Goal: Entertainment & Leisure: Consume media (video, audio)

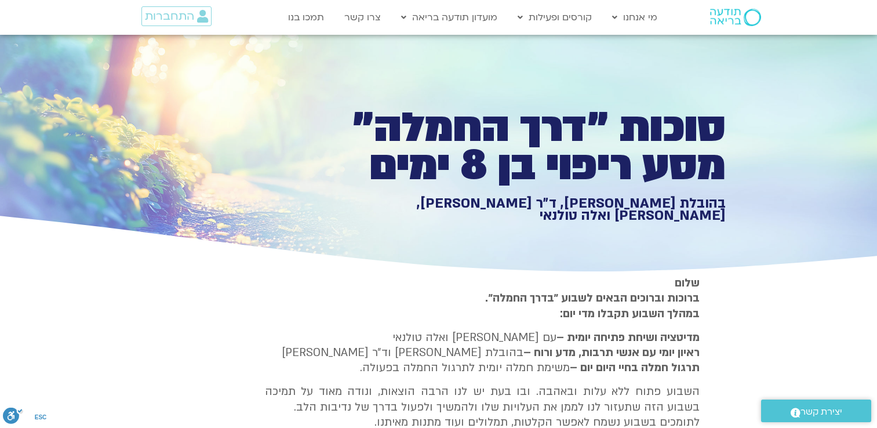
type input "1139.36"
type input "3320.68"
type input "1640.5"
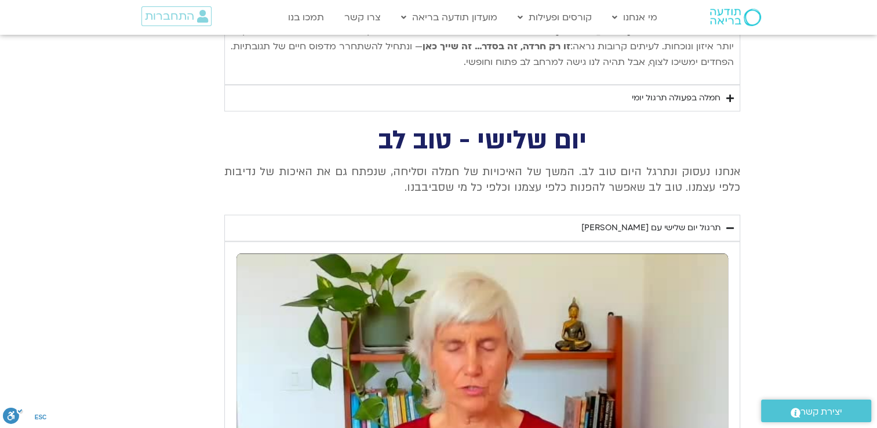
type input "3320.68"
type input "1640.5"
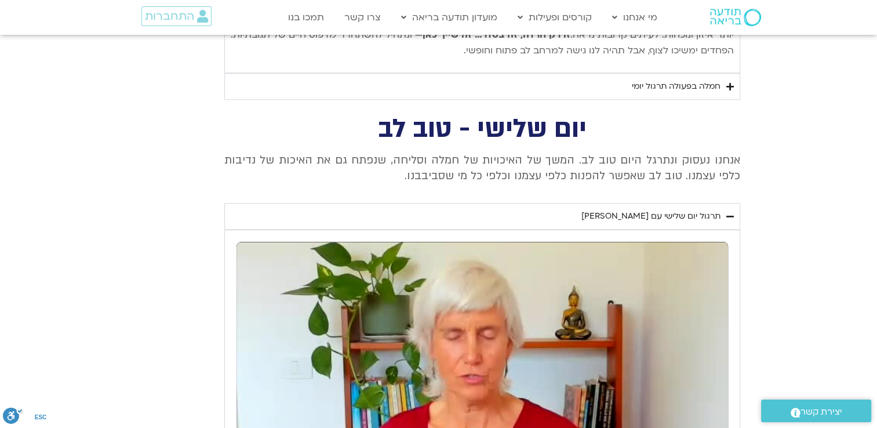
type input "1139.36"
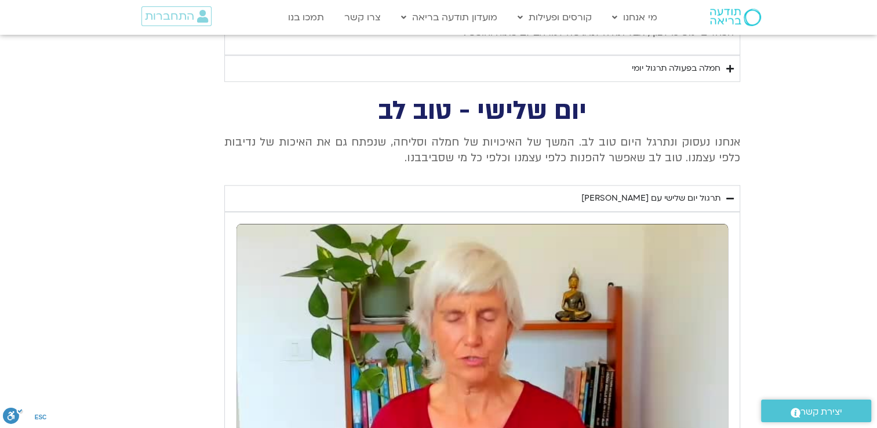
type input "3320.68"
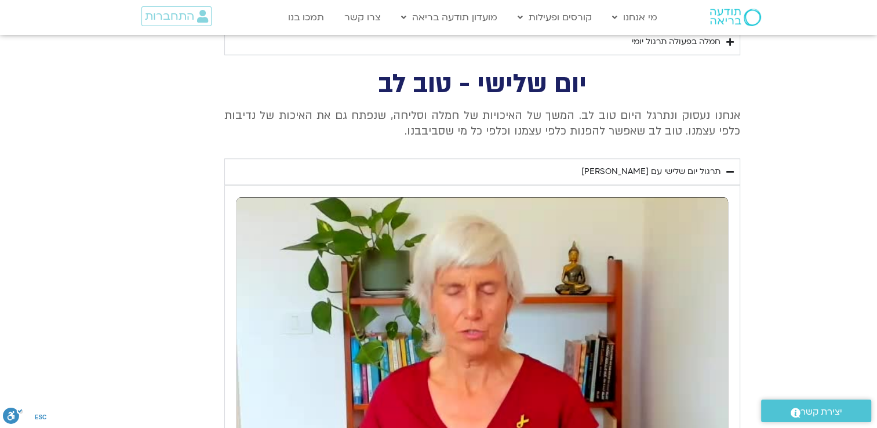
type input "1640.5"
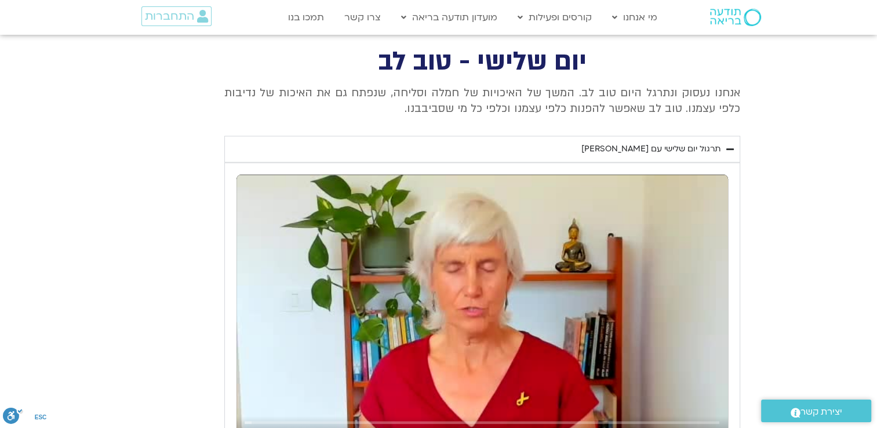
type input "1139.36"
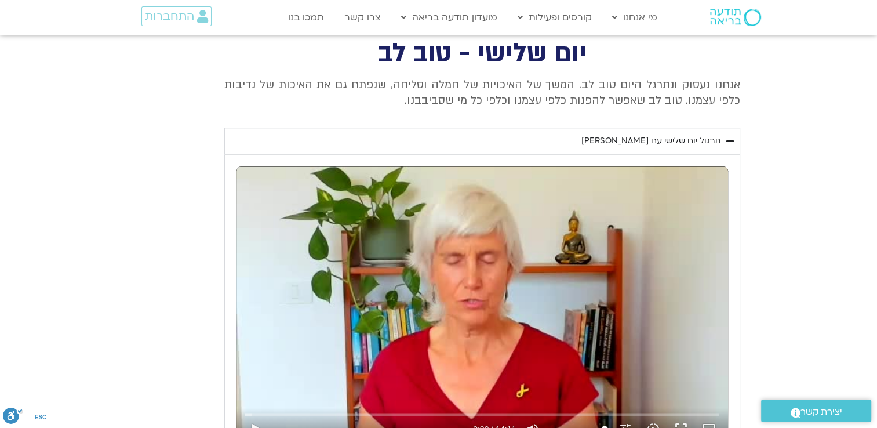
type input "3320.68"
type input "1640.5"
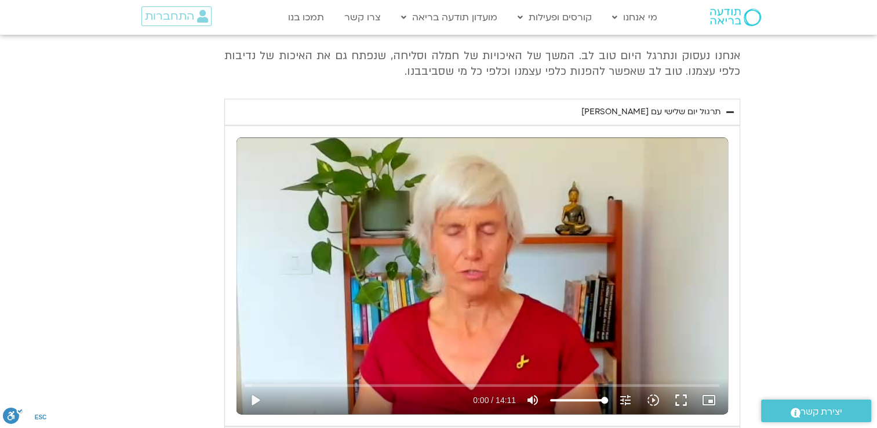
type input "1139.36"
type input "3320.68"
type input "1640.5"
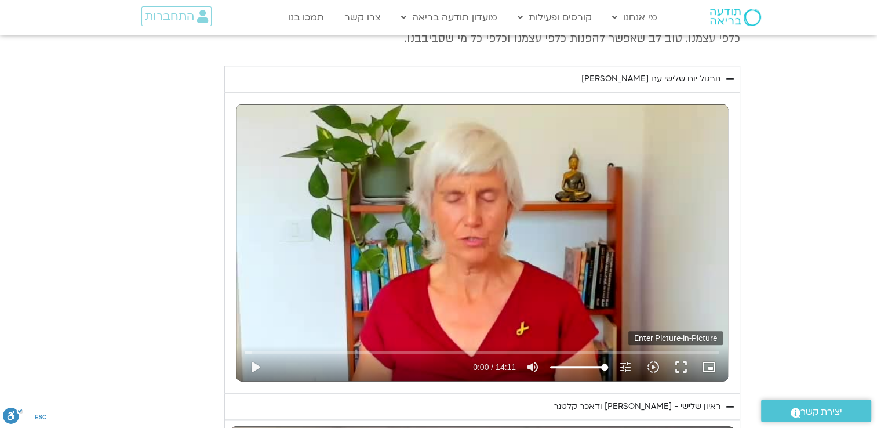
type input "1139.36"
type input "3320.68"
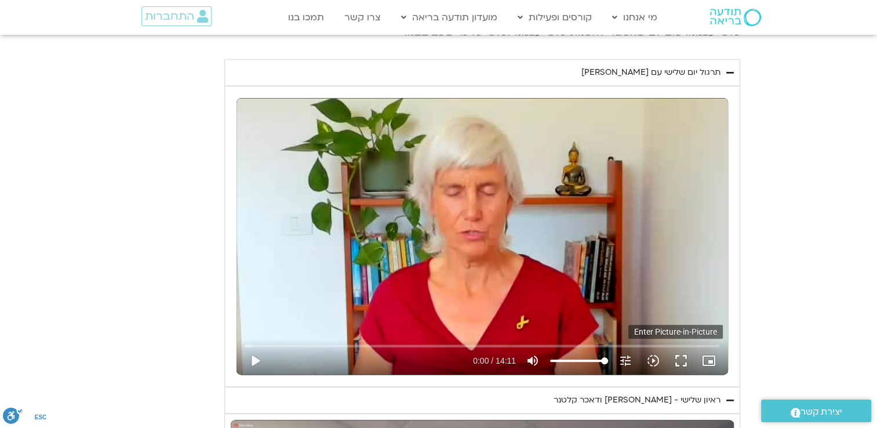
type input "1640.5"
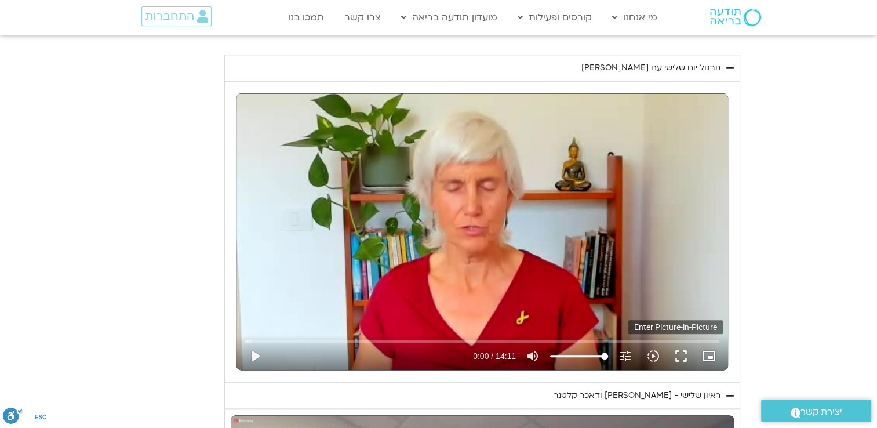
type input "1139.36"
type input "3320.68"
type input "1640.5"
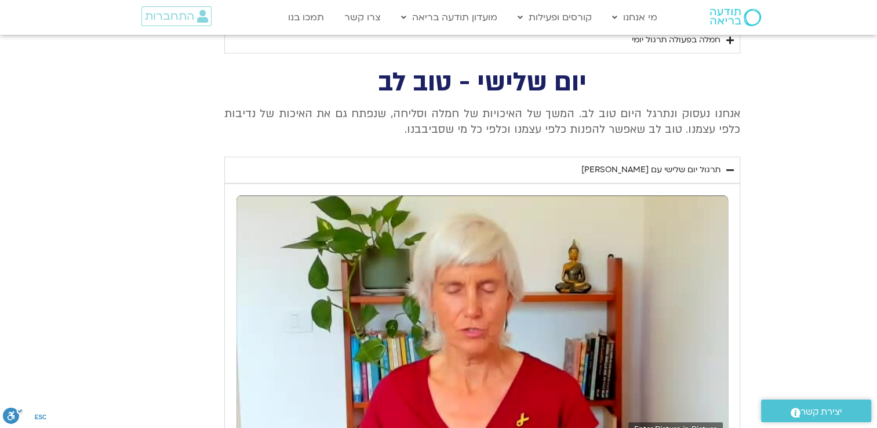
type input "1139.36"
type input "3320.68"
type input "1640.5"
type input "1139.36"
type input "3320.68"
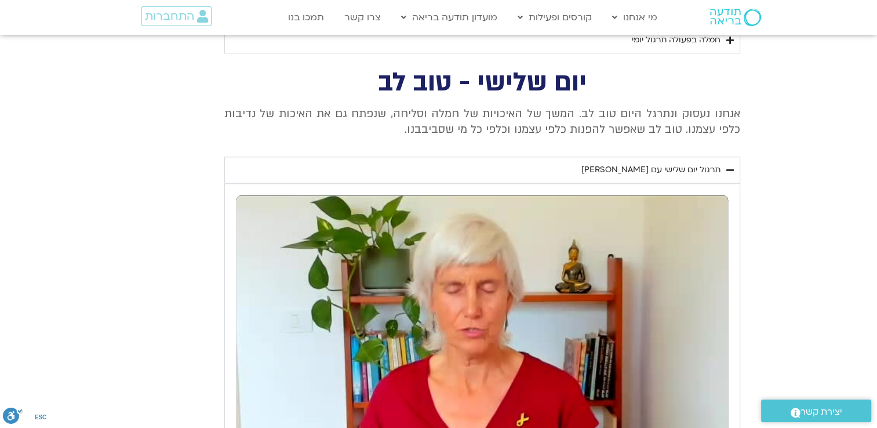
type input "1640.5"
type input "1139.36"
type input "3320.68"
type input "1640.5"
type input "1139.36"
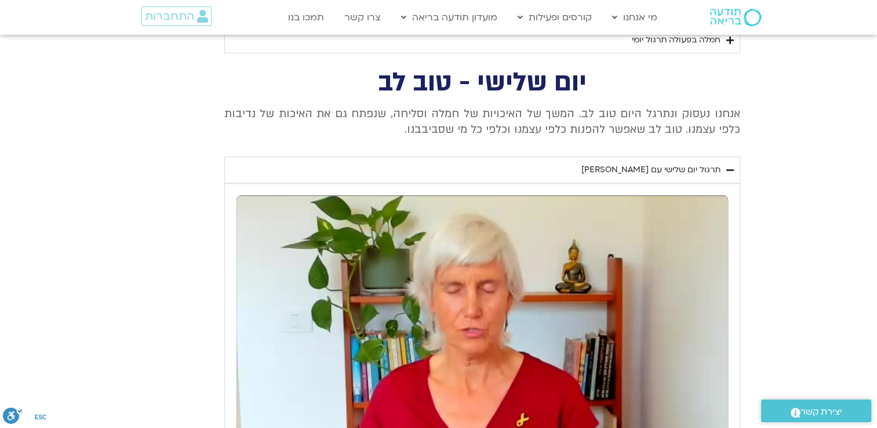
type input "3320.68"
type input "1640.5"
type input "1139.36"
type input "3320.68"
type input "1640.5"
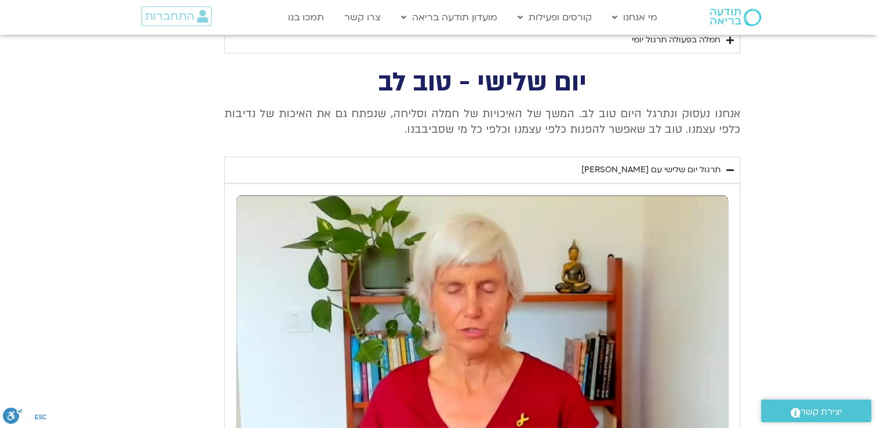
type input "1139.36"
type input "3320.68"
type input "1640.5"
type input "1139.36"
type input "3320.68"
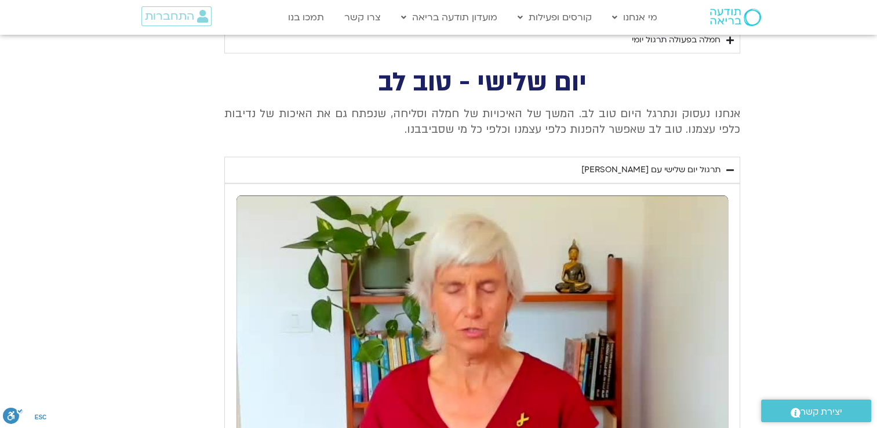
type input "1640.5"
type input "1139.36"
type input "1640.5"
type input "3320.68"
type input "1640.5"
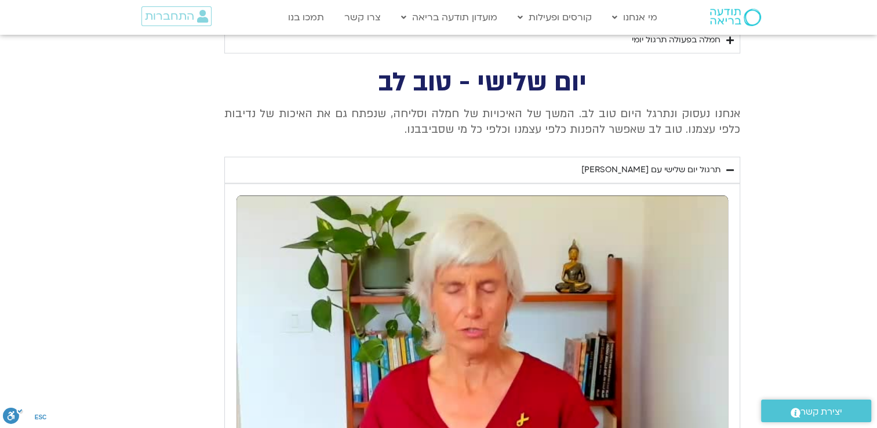
type input "1139.36"
type input "3320.68"
type input "1640.5"
type input "1139.36"
type input "3320.68"
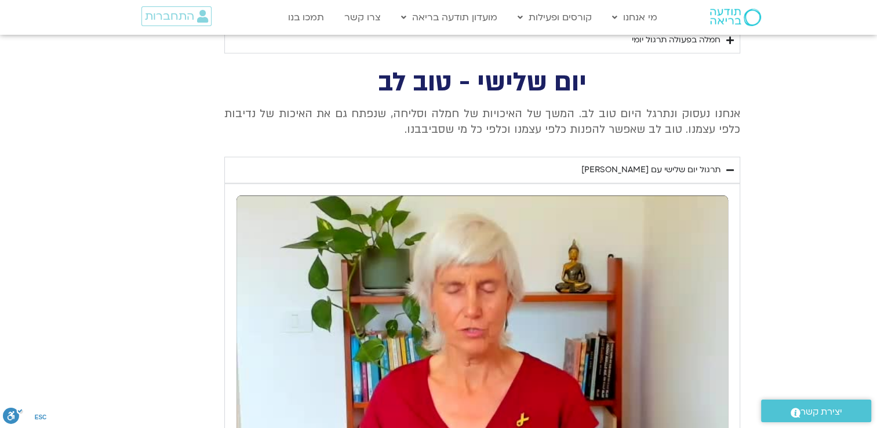
type input "1640.5"
type input "1139.36"
type input "3320.68"
type input "1640.5"
type input "1139.36"
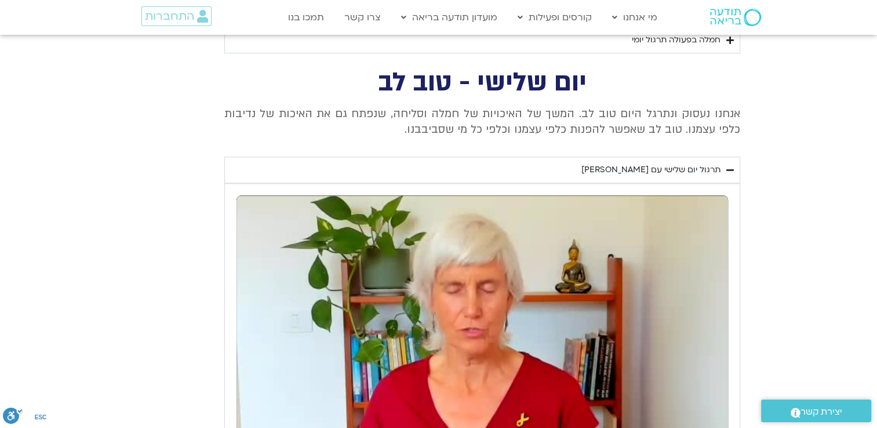
type input "3320.68"
type input "1640.5"
type input "1139.36"
type input "1640.5"
type input "3320.68"
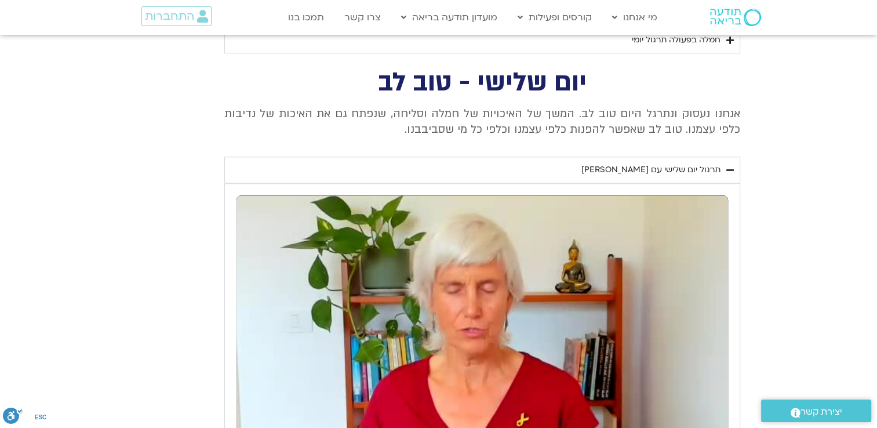
type input "1640.5"
type input "1139.36"
type input "3320.68"
type input "1640.5"
type input "1139.36"
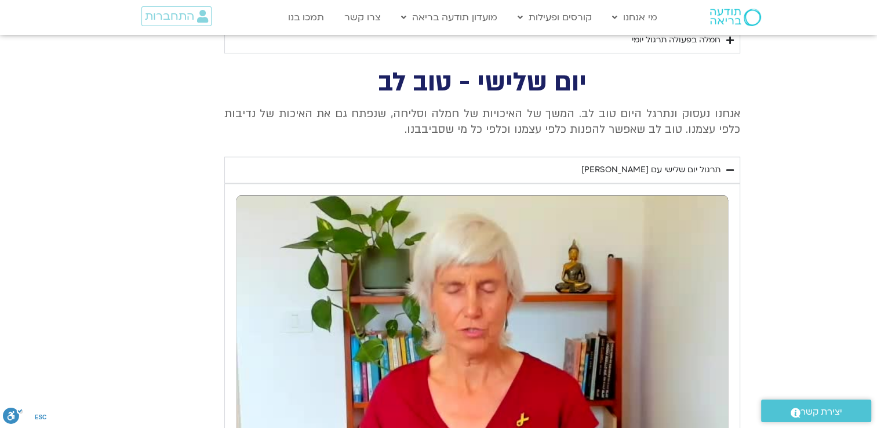
type input "3320.68"
type input "1640.5"
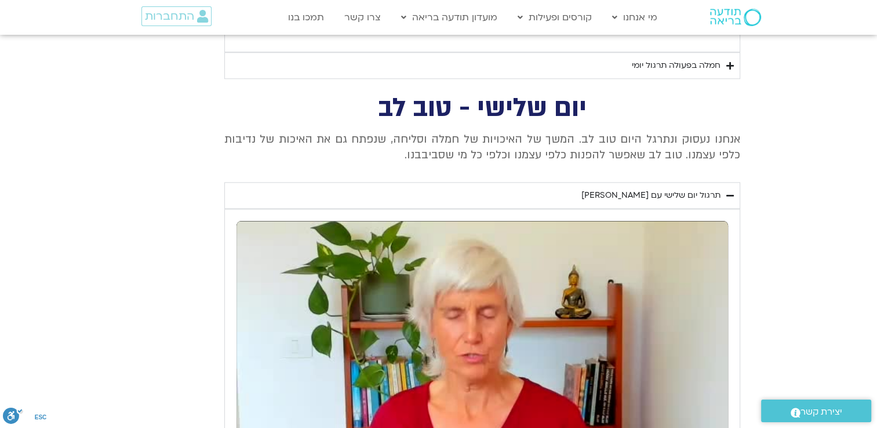
type input "1139.36"
type input "3320.68"
type input "1640.5"
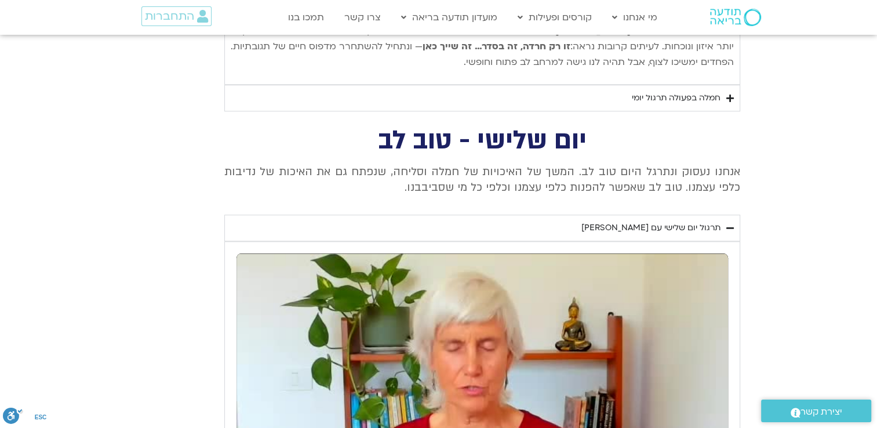
type input "1139.36"
type input "3320.68"
type input "1640.5"
type input "1139.36"
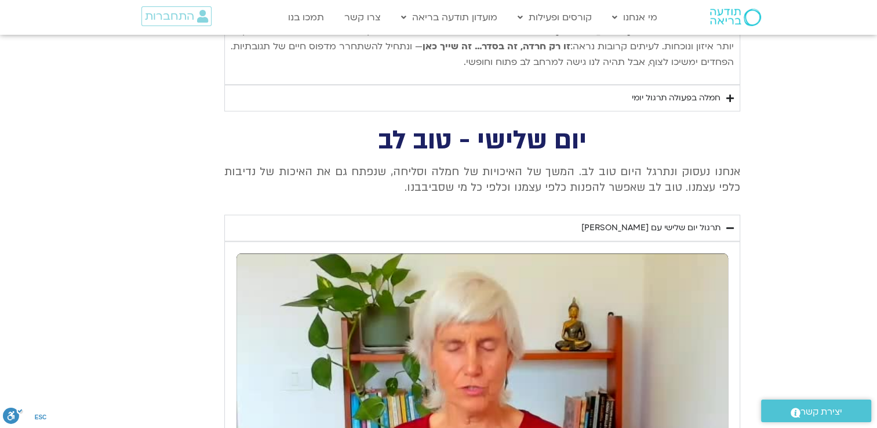
type input "3320.68"
type input "1640.5"
type input "1139.36"
type input "3320.68"
type input "1640.5"
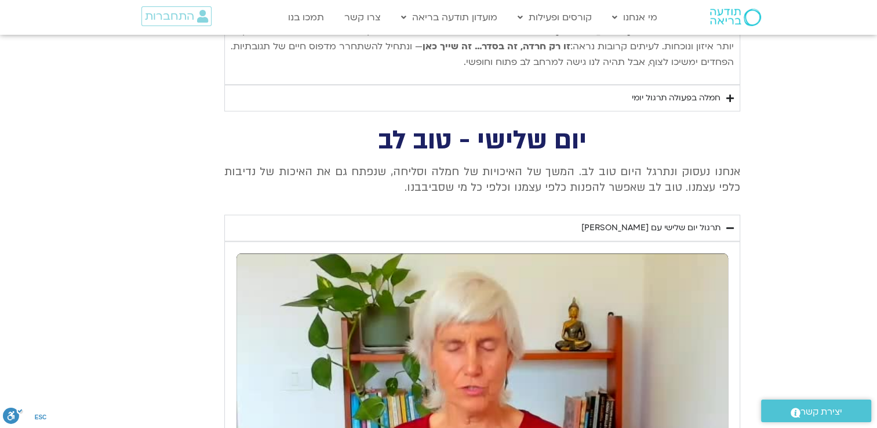
type input "1139.36"
type input "3320.68"
type input "1640.5"
type input "1139.36"
type input "3320.68"
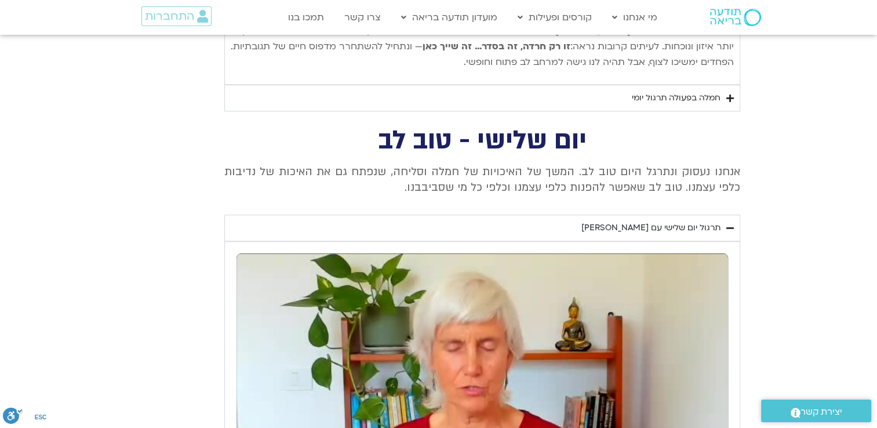
type input "1640.5"
type input "1139.36"
type input "3320.68"
type input "1640.5"
type input "1139.36"
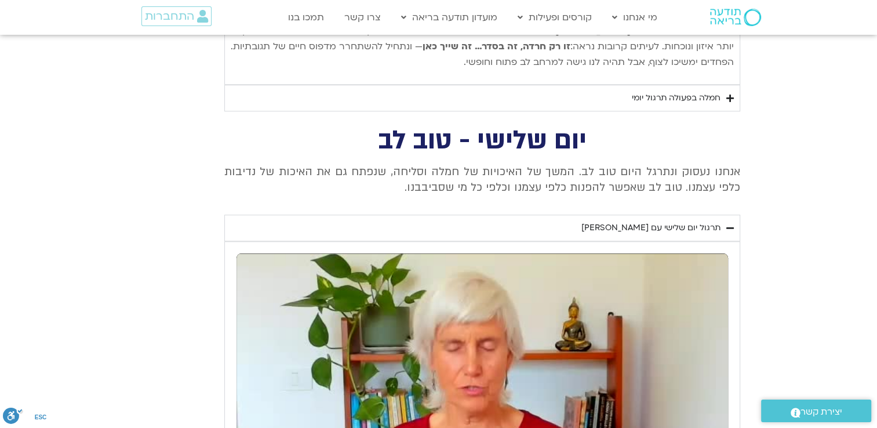
type input "3320.68"
type input "1640.5"
type input "1139.36"
type input "3320.68"
type input "1640.5"
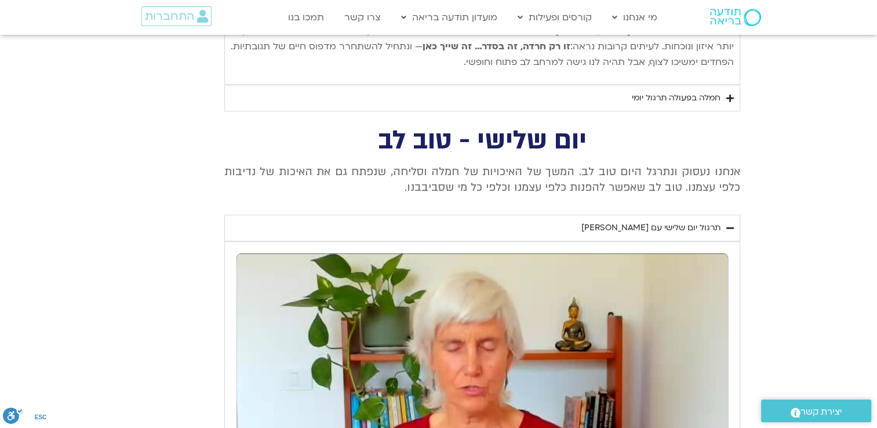
type input "1139.36"
type input "3320.68"
type input "1640.5"
type input "1139.36"
type input "3320.68"
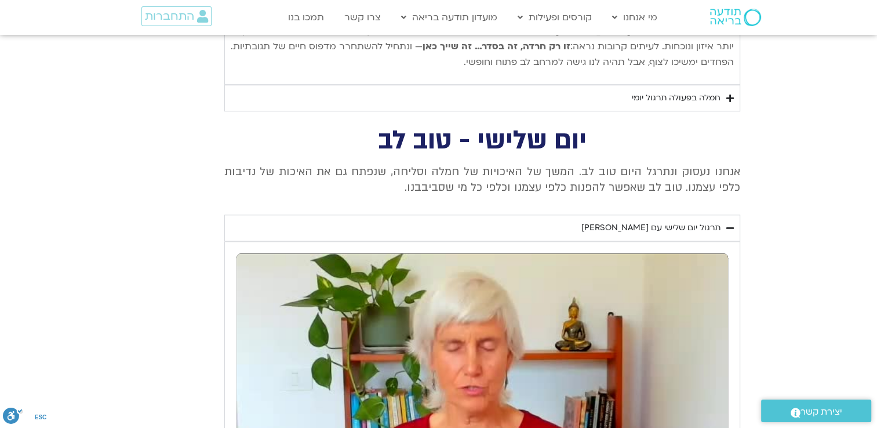
type input "1640.5"
type input "1139.36"
type input "3320.68"
type input "1640.5"
type input "1139.36"
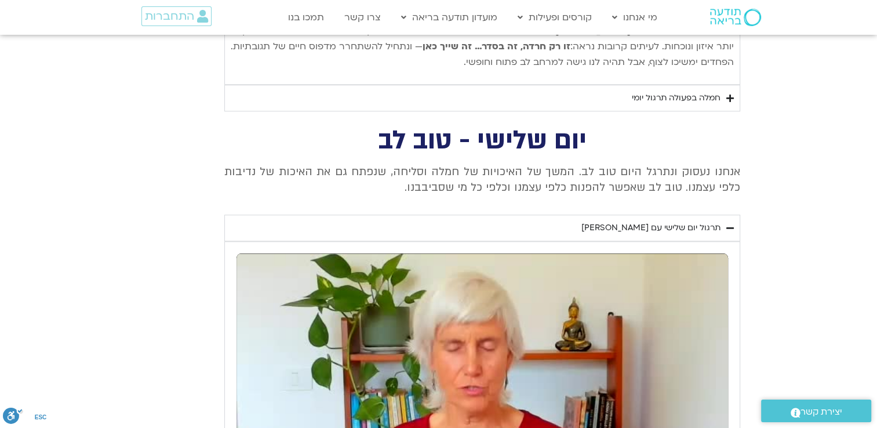
type input "3320.68"
type input "1640.5"
type input "1139.36"
type input "3320.68"
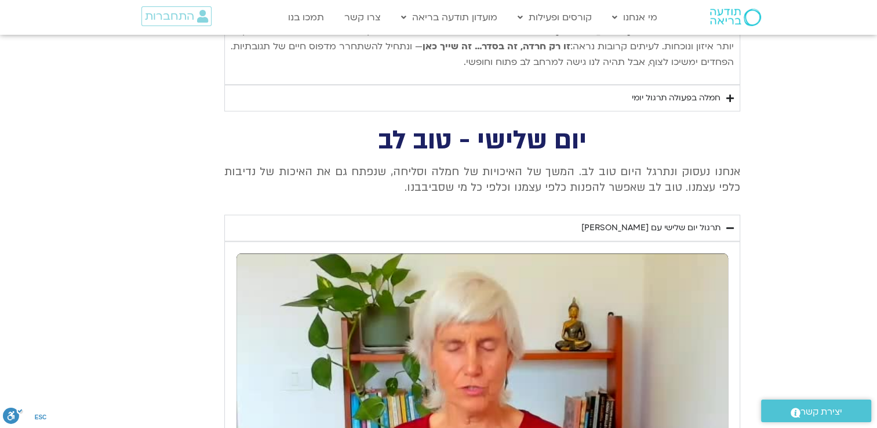
type input "1640.5"
type input "1139.36"
type input "3320.68"
type input "1640.5"
type input "1139.36"
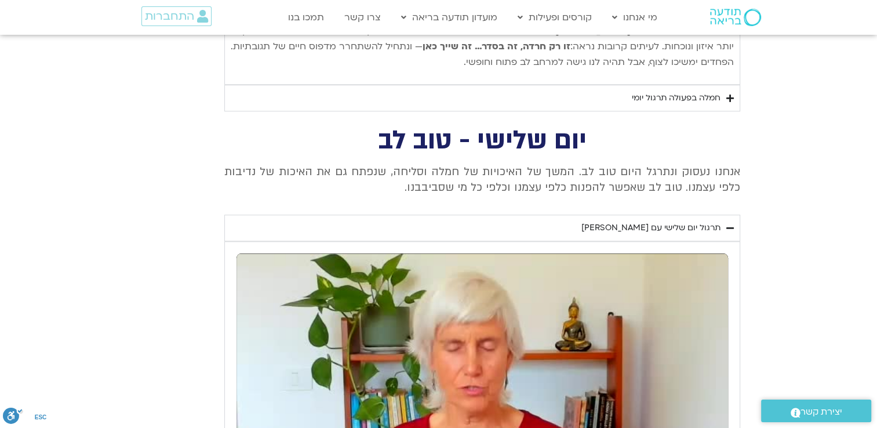
type input "3320.68"
type input "1640.5"
type input "1139.36"
type input "3320.68"
type input "1640.5"
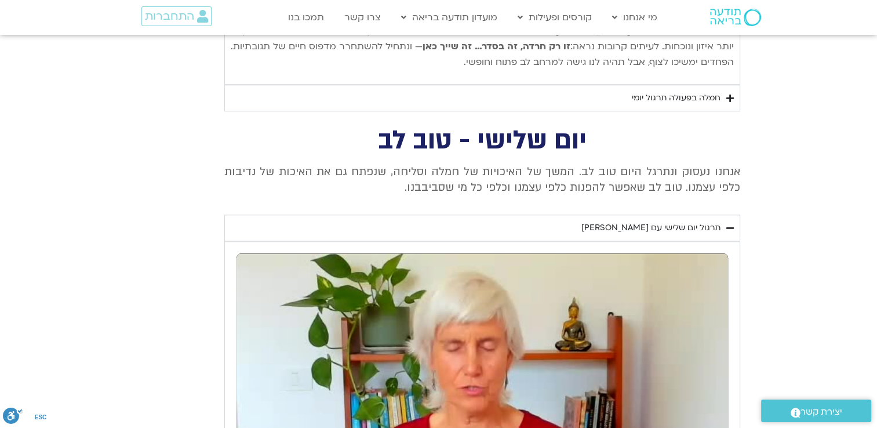
type input "1139.36"
type input "3320.68"
type input "1640.5"
type input "1139.36"
type input "3320.68"
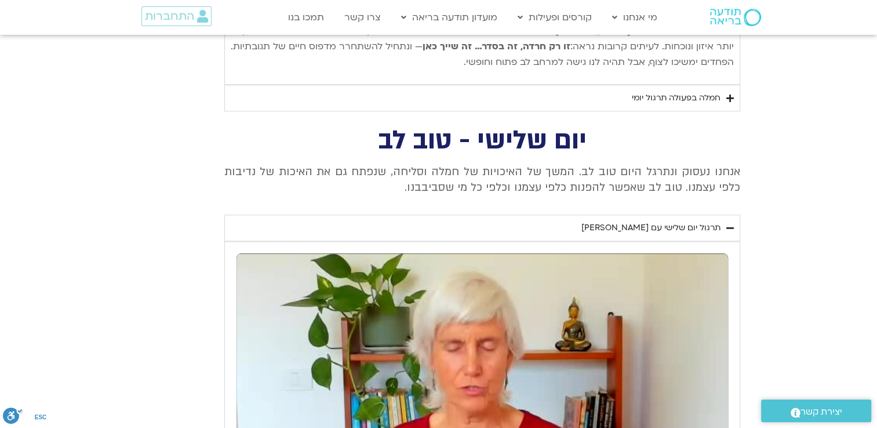
type input "0.044222"
type input "1640.5"
type input "1139.36"
type input "3320.68"
type input "0.181549"
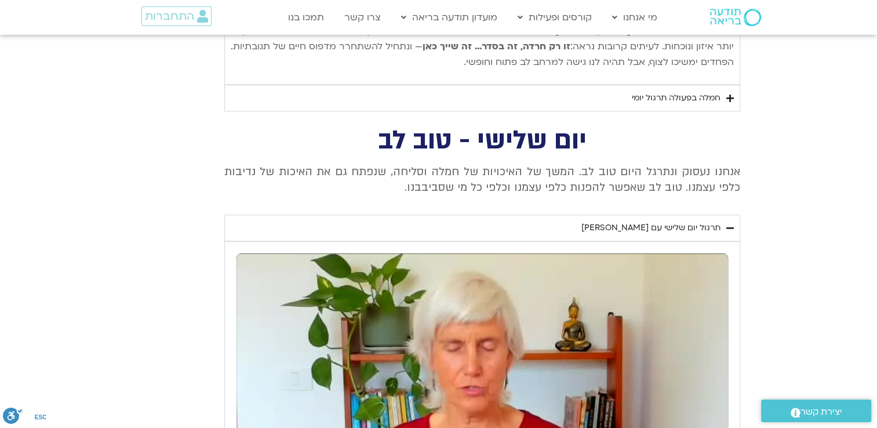
type input "1640.5"
type input "1139.36"
type input "3320.68"
type input "0.31669"
type input "1640.5"
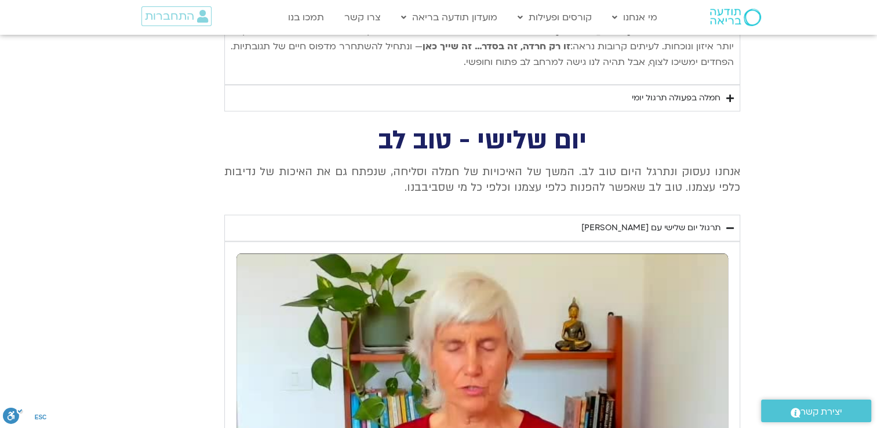
type input "1139.36"
type input "3320.68"
type input "0.45024"
type input "1640.5"
type input "1139.36"
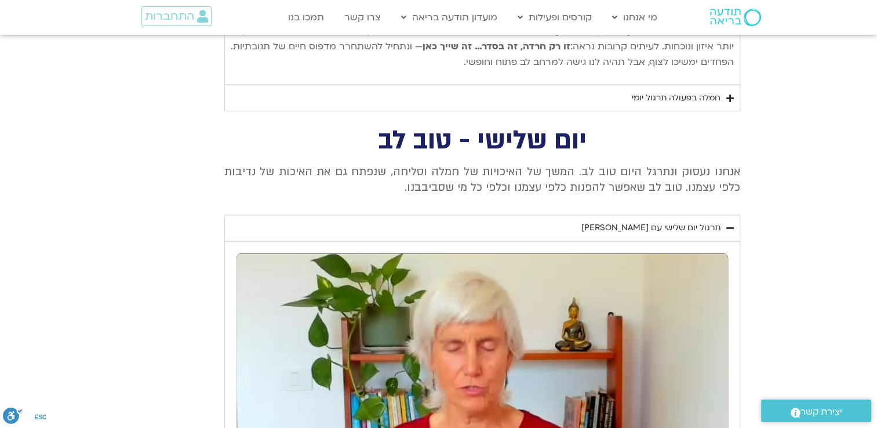
type input "3320.68"
type input "0.589928"
type input "1640.5"
type input "0.683991"
type input "1139.36"
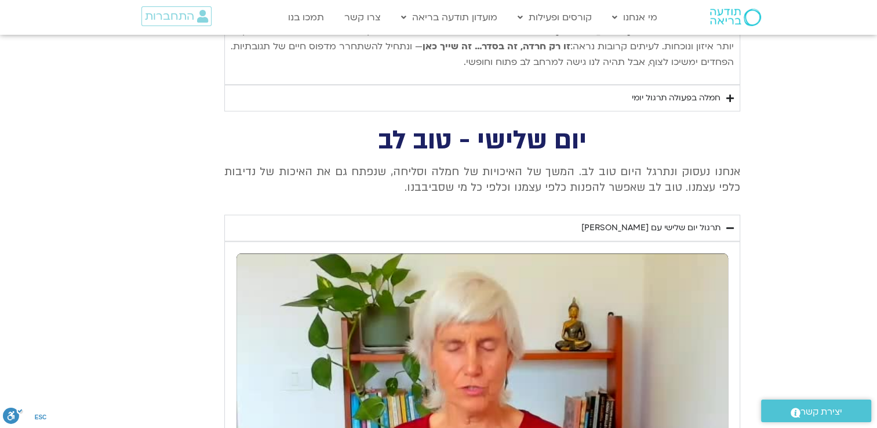
type input "0.700984"
type input "3320.68"
type input "0.719493"
type input "1640.5"
type input "0.809616"
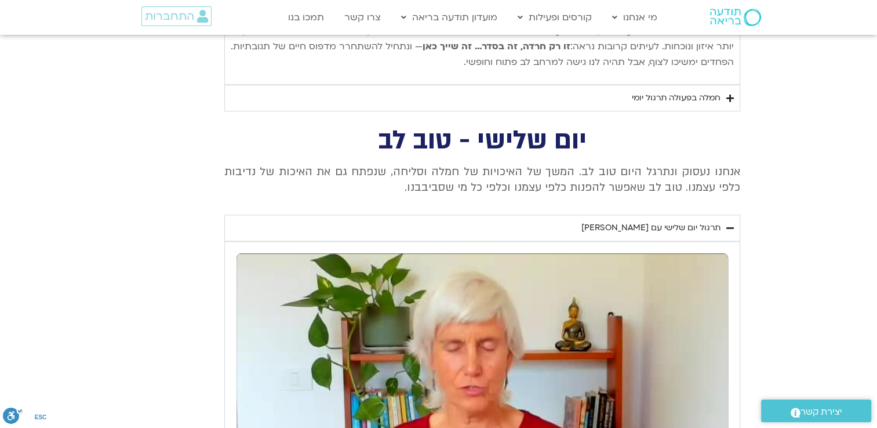
type input "1139.36"
type input "0.825402"
type input "3320.68"
type input "0.842515"
type input "1640.5"
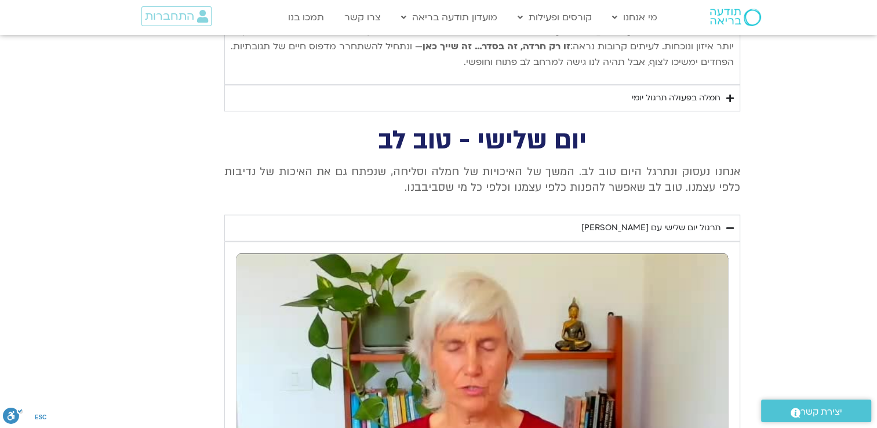
type input "0.936733"
type input "1139.36"
type input "0.958733"
type input "3320.68"
type input "0.971523"
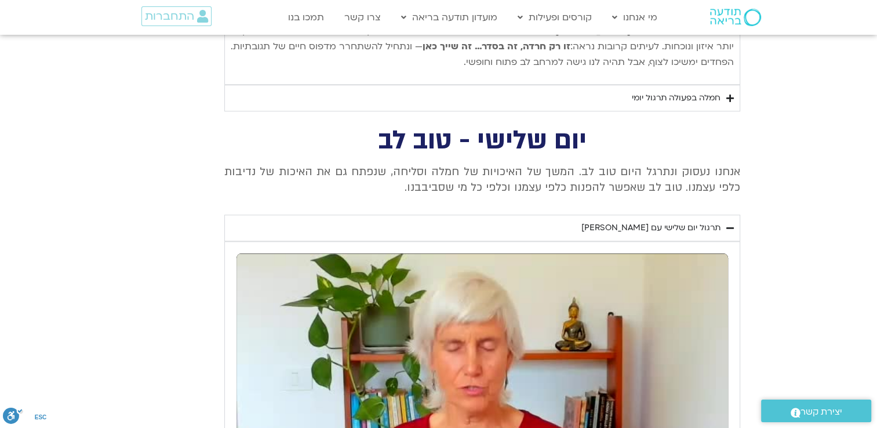
type input "1640.5"
type input "1.069313"
type input "1139.36"
type input "1.09251"
type input "3320.68"
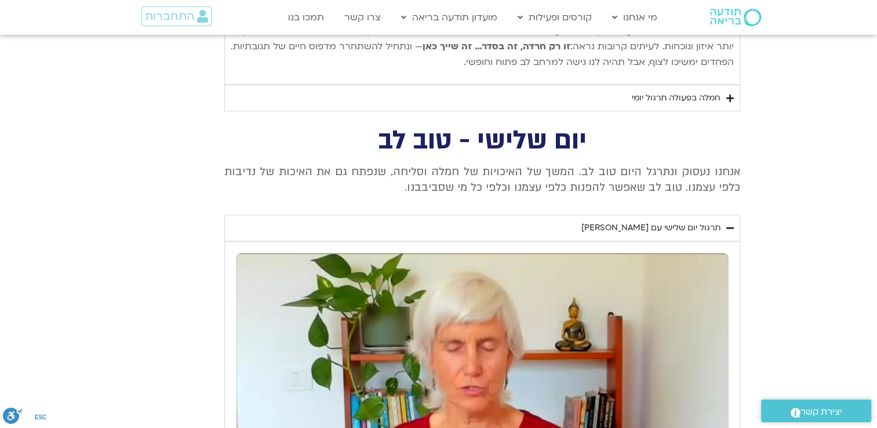
type input "1.104113"
type input "1640.5"
type input "1.194091"
type input "1139.36"
type input "3320.68"
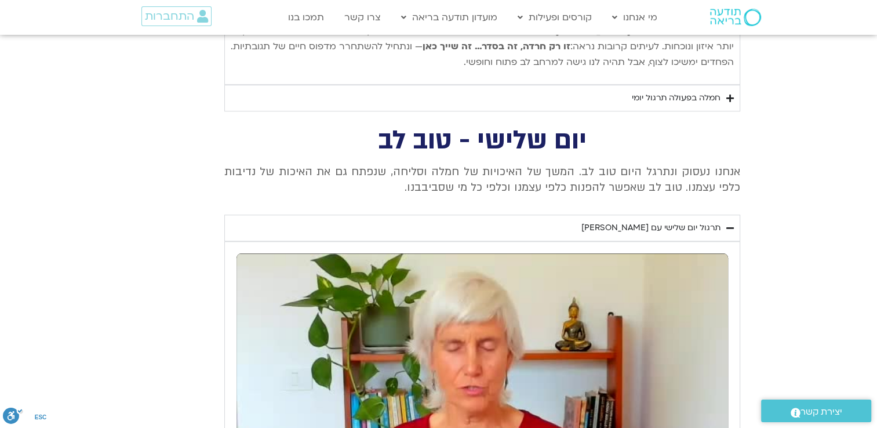
type input "1.230385"
type input "1640.5"
type input "1.306772"
type input "1139.36"
type input "3320.68"
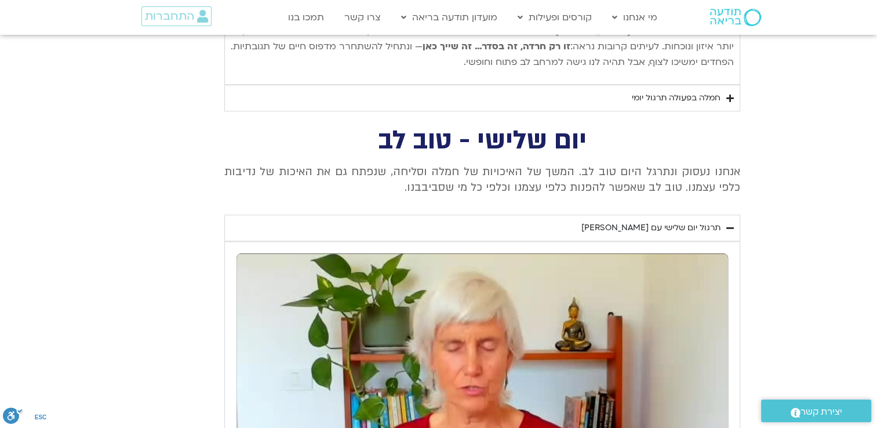
type input "1.360852"
type input "1640.5"
type input "1.450533"
type input "1139.36"
type input "1.475849"
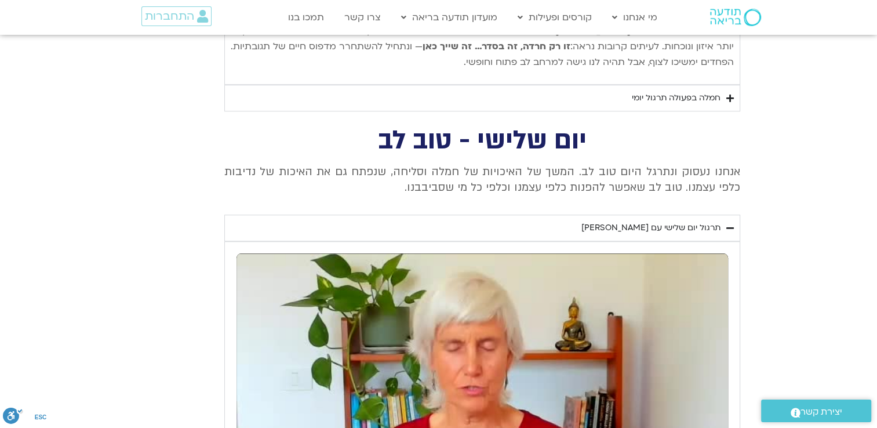
type input "3320.68"
type input "1.501614"
type input "1640.5"
type input "1.567729"
type input "1139.36"
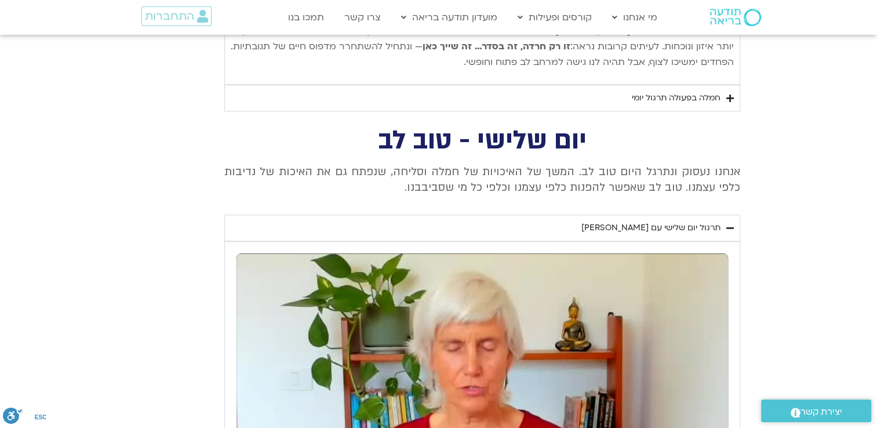
type input "3320.68"
type input "1.638597"
type input "1640.5"
type input "1.694878"
type input "1139.36"
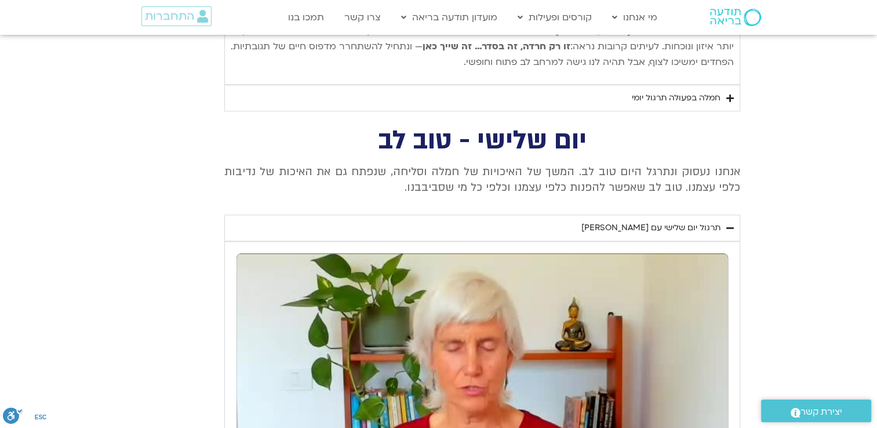
type input "1.733855"
type input "3320.68"
type input "1.759124"
type input "1640.5"
type input "1.833455"
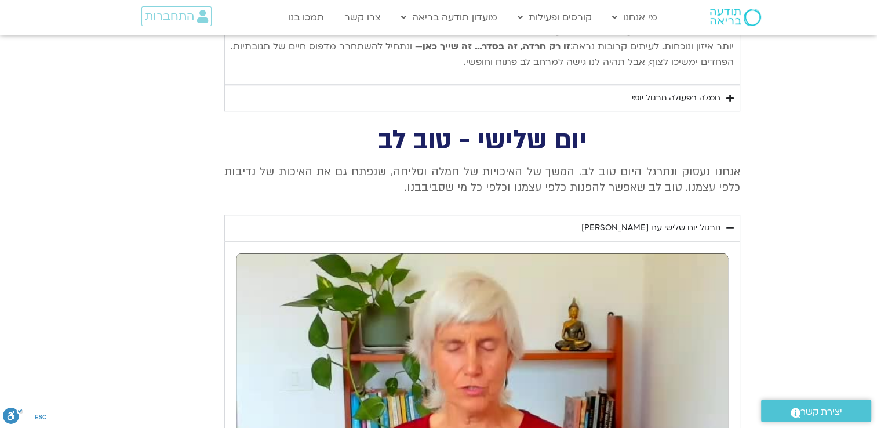
type input "1139.36"
type input "1.86679"
type input "3320.68"
type input "1.891934"
type input "1640.5"
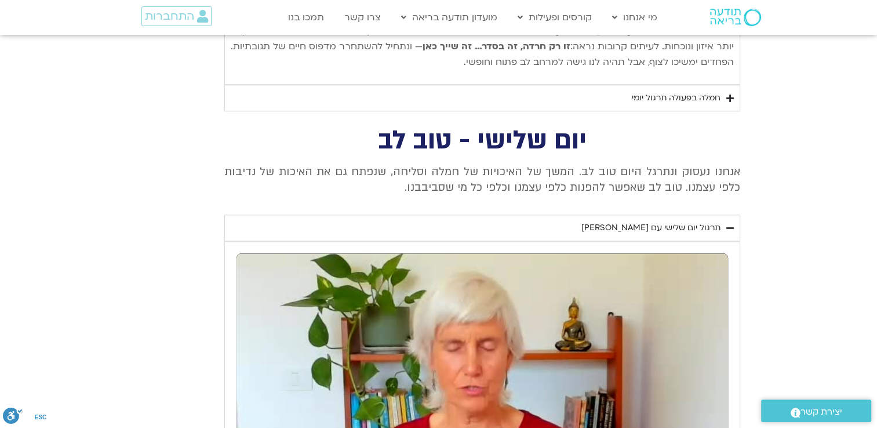
type input "1.96706"
type input "1139.36"
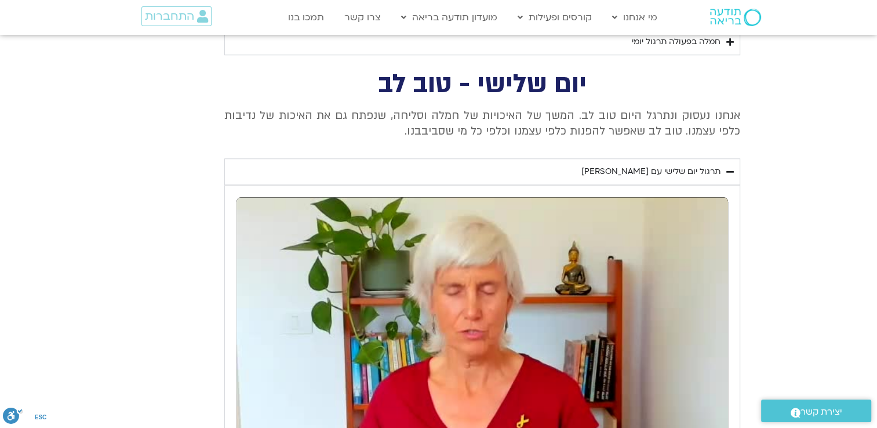
scroll to position [5562, 0]
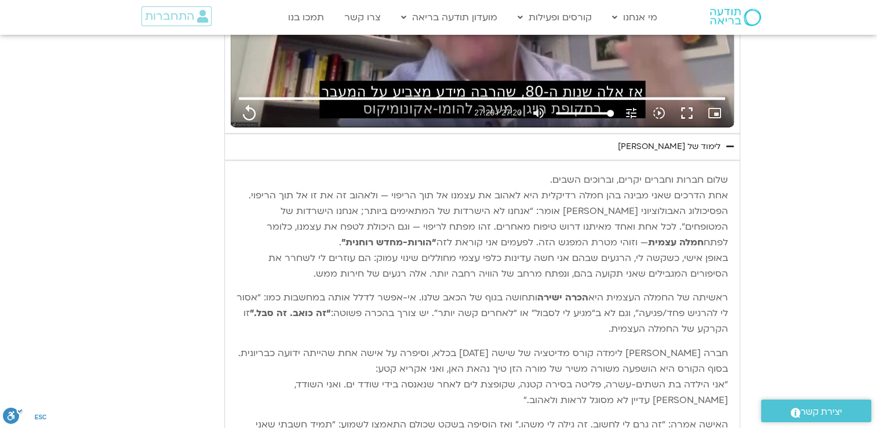
scroll to position [6199, 0]
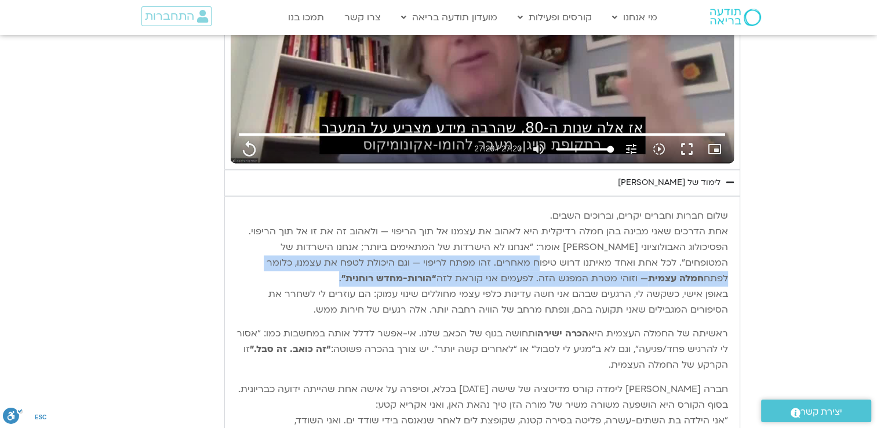
drag, startPoint x: 614, startPoint y: 148, endPoint x: 423, endPoint y: 170, distance: 191.8
click at [423, 208] on p "שלום חברות וחברים יקרים, וברוכים השבים. אחת הדרכים שאני מבינה בהן חמלה רדיקלית …" at bounding box center [481, 262] width 491 height 109
click at [614, 208] on p "שלום חברות וחברים יקרים, וברוכים השבים. אחת הדרכים שאני מבינה בהן חמלה רדיקלית …" at bounding box center [481, 262] width 491 height 109
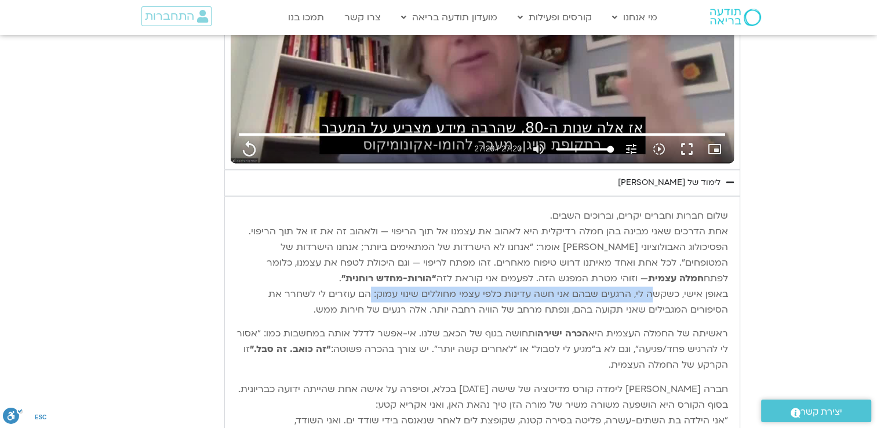
drag, startPoint x: 656, startPoint y: 176, endPoint x: 377, endPoint y: 177, distance: 279.2
click at [377, 208] on p "שלום חברות וחברים יקרים, וברוכים השבים. אחת הדרכים שאני מבינה בהן חמלה רדיקלית …" at bounding box center [481, 262] width 491 height 109
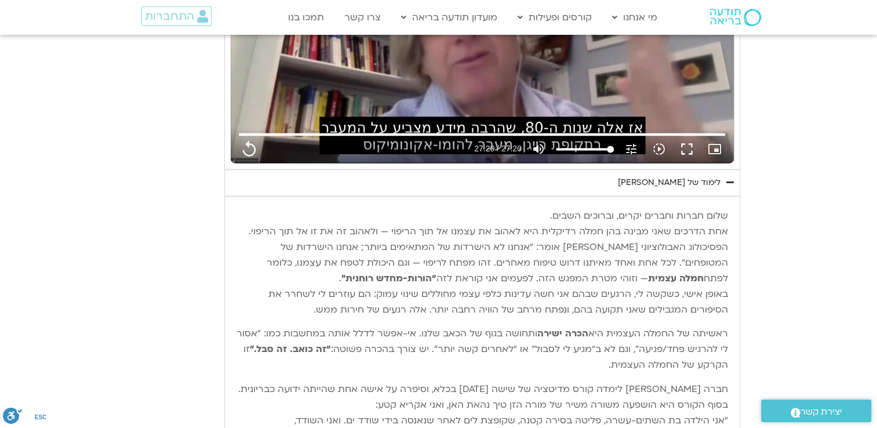
click at [663, 208] on p "שלום חברות וחברים יקרים, וברוכים השבים. אחת הדרכים שאני מבינה בהן חמלה רדיקלית …" at bounding box center [481, 262] width 491 height 109
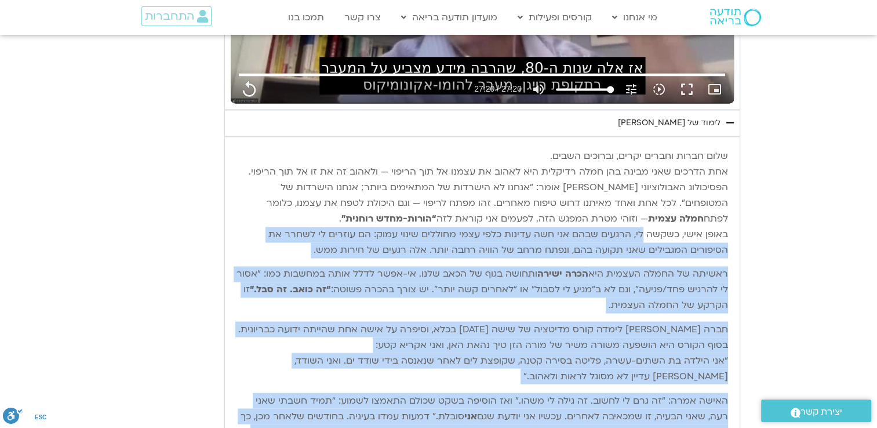
scroll to position [6266, 0]
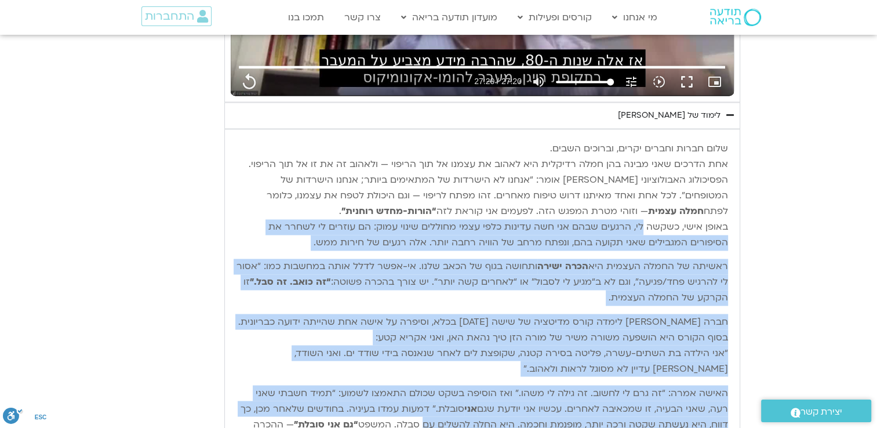
drag, startPoint x: 643, startPoint y: 177, endPoint x: 452, endPoint y: 310, distance: 232.7
click at [452, 310] on div "שלום חברות וחברים יקרים, וברוכים השבים. אחת הדרכים שאני מבינה בהן חמלה רדיקלית …" at bounding box center [481, 298] width 491 height 315
drag, startPoint x: 452, startPoint y: 310, endPoint x: 542, endPoint y: 291, distance: 92.3
click at [542, 385] on p "האישה אמרה: “זה גרם לי לחשוב. זה גילה לי משהו.” ואז הוסיפה בשקט שכולם התאמצו לש…" at bounding box center [481, 416] width 491 height 63
click at [554, 385] on p "האישה אמרה: “זה גרם לי לחשוב. זה גילה לי משהו.” ואז הוסיפה בשקט שכולם התאמצו לש…" at bounding box center [481, 416] width 491 height 63
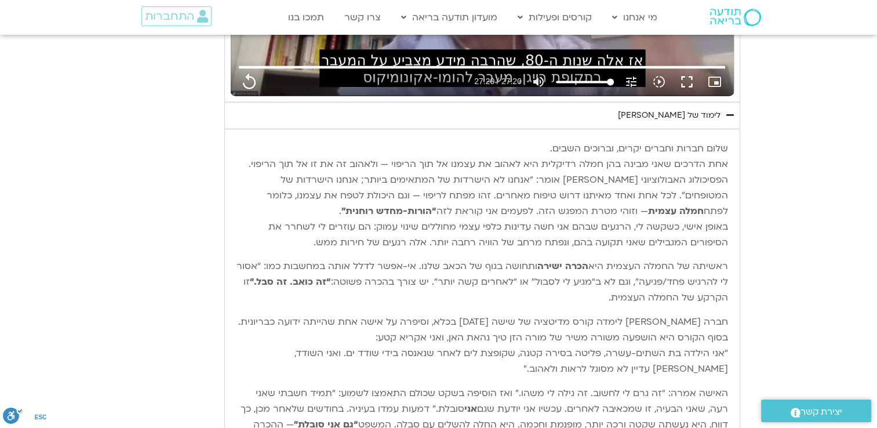
drag, startPoint x: 530, startPoint y: 319, endPoint x: 702, endPoint y: 319, distance: 171.5
click at [702, 385] on p "האישה אמרה: “זה גרם לי לחשוב. זה גילה לי משהו.” ואז הוסיפה בשקט שכולם התאמצו לש…" at bounding box center [481, 416] width 491 height 63
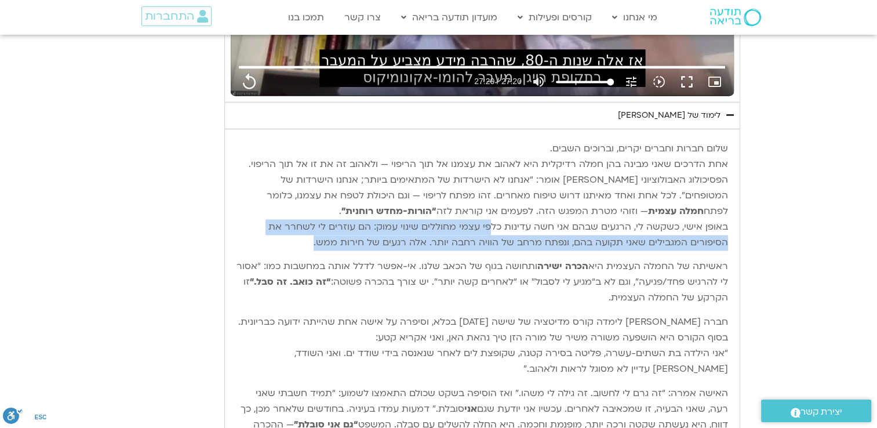
drag, startPoint x: 297, startPoint y: 121, endPoint x: 496, endPoint y: 116, distance: 199.3
click at [496, 141] on p "שלום חברות וחברים יקרים, וברוכים השבים. אחת הדרכים שאני מבינה בהן חמלה רדיקלית …" at bounding box center [481, 195] width 491 height 109
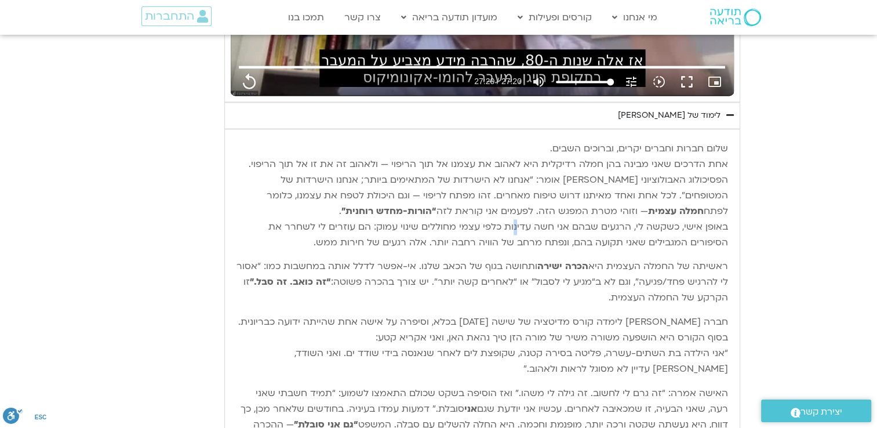
drag, startPoint x: 496, startPoint y: 116, endPoint x: 519, endPoint y: 117, distance: 22.6
click at [519, 141] on p "שלום חברות וחברים יקרים, וברוכים השבים. אחת הדרכים שאני מבינה בהן חמלה רדיקלית …" at bounding box center [481, 195] width 491 height 109
click at [669, 141] on p "שלום חברות וחברים יקרים, וברוכים השבים. אחת הדרכים שאני מבינה בהן חמלה רדיקלית …" at bounding box center [481, 195] width 491 height 109
drag, startPoint x: 714, startPoint y: 105, endPoint x: 532, endPoint y: 112, distance: 181.5
click at [532, 141] on p "שלום חברות וחברים יקרים, וברוכים השבים. אחת הדרכים שאני מבינה בהן חמלה רדיקלית …" at bounding box center [481, 195] width 491 height 109
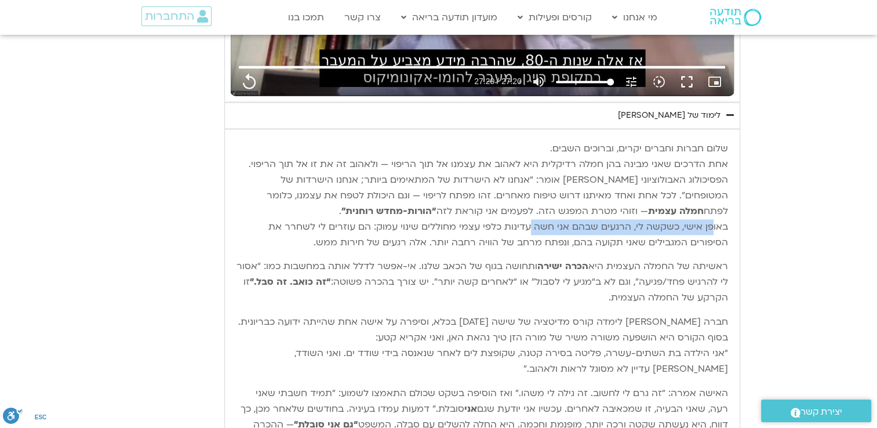
drag, startPoint x: 250, startPoint y: 304, endPoint x: 459, endPoint y: 320, distance: 209.2
click at [459, 385] on p "האישה אמרה: “זה גרם לי לחשוב. זה גילה לי משהו.” ואז הוסיפה בשקט שכולם התאמצו לש…" at bounding box center [481, 416] width 491 height 63
click at [676, 258] on p "ראשיתה של החמלה העצמית היא הכרה ישירה ותחושה בגוף של הכאב שלנו. אי-אפשר לדלל או…" at bounding box center [481, 281] width 491 height 47
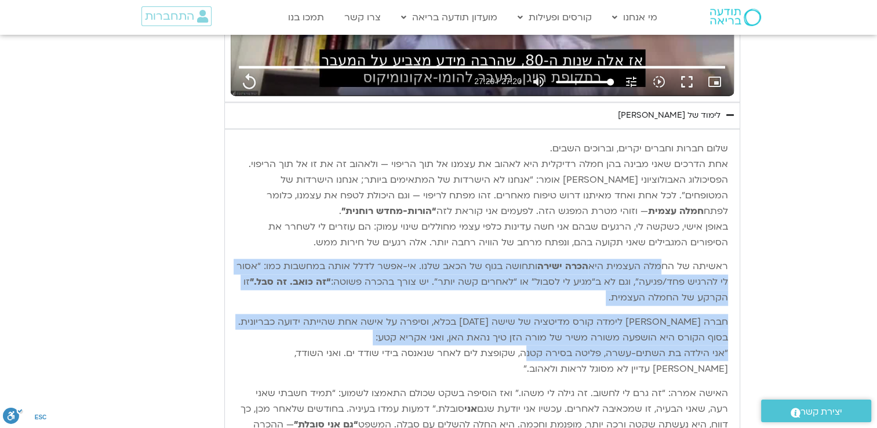
drag, startPoint x: 652, startPoint y: 152, endPoint x: 527, endPoint y: 238, distance: 150.9
click at [527, 238] on div "שלום חברות וחברים יקרים, וברוכים השבים. אחת הדרכים שאני מבינה בהן חמלה רדיקלית …" at bounding box center [481, 298] width 491 height 315
drag, startPoint x: 527, startPoint y: 238, endPoint x: 596, endPoint y: 224, distance: 69.8
click at [596, 313] on p "חברה [PERSON_NAME] לימדה קורס מדיטציה של שישה [DATE] בכלא, וסיפרה על אישה אחת ש…" at bounding box center [481, 344] width 491 height 63
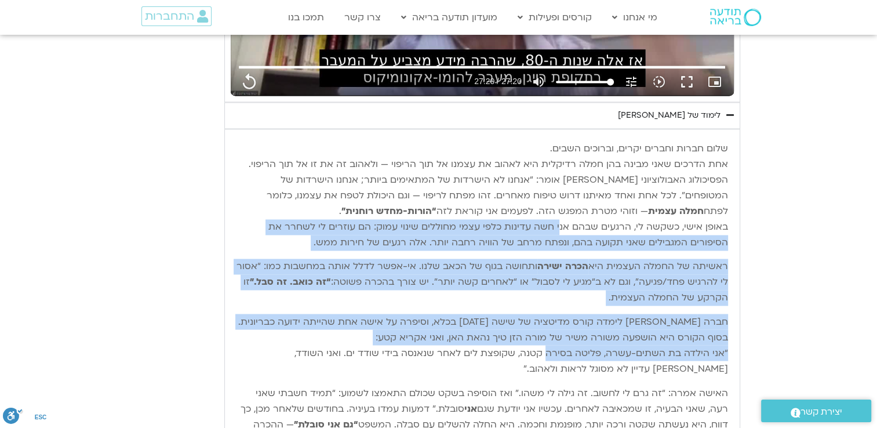
drag, startPoint x: 552, startPoint y: 235, endPoint x: 561, endPoint y: 112, distance: 123.7
click at [561, 141] on div "שלום חברות וחברים יקרים, וברוכים השבים. אחת הדרכים שאני מבינה בהן חמלה רדיקלית …" at bounding box center [481, 298] width 491 height 315
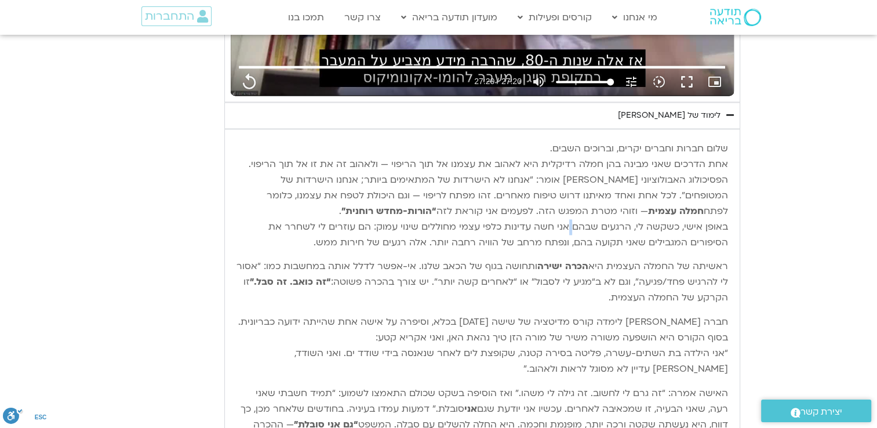
drag, startPoint x: 561, startPoint y: 112, endPoint x: 573, endPoint y: 111, distance: 12.2
click at [573, 141] on p "שלום חברות וחברים יקרים, וברוכים השבים. אחת הדרכים שאני מבינה בהן חמלה רדיקלית …" at bounding box center [481, 195] width 491 height 109
click at [583, 141] on p "שלום חברות וחברים יקרים, וברוכים השבים. אחת הדרכים שאני מבינה בהן חמלה רדיקלית …" at bounding box center [481, 195] width 491 height 109
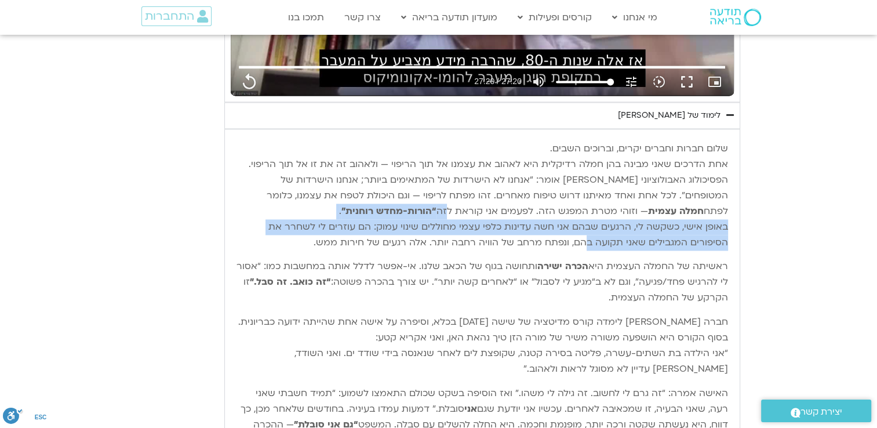
drag, startPoint x: 565, startPoint y: 130, endPoint x: 630, endPoint y: 121, distance: 65.0
click at [630, 141] on p "שלום חברות וחברים יקרים, וברוכים השבים. אחת הדרכים שאני מבינה בהן חמלה רדיקלית …" at bounding box center [481, 195] width 491 height 109
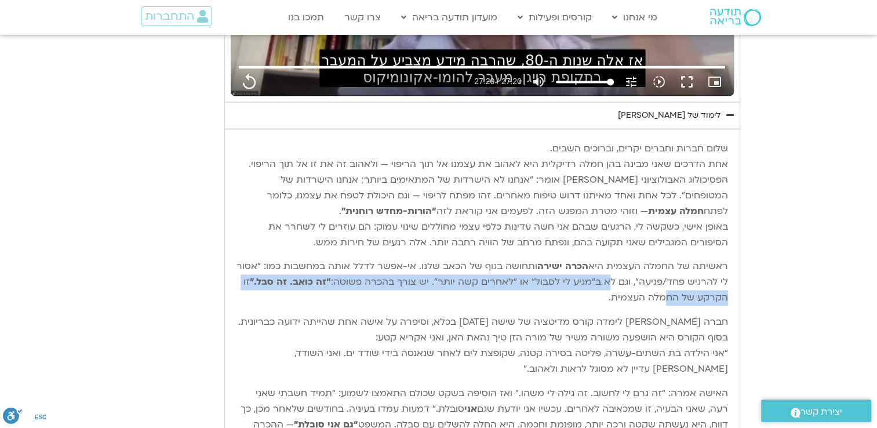
drag, startPoint x: 615, startPoint y: 165, endPoint x: 674, endPoint y: 179, distance: 60.1
click at [674, 258] on p "ראשיתה של החמלה העצמית היא הכרה ישירה ותחושה בגוף של הכאב שלנו. אי-אפשר לדלל או…" at bounding box center [481, 281] width 491 height 47
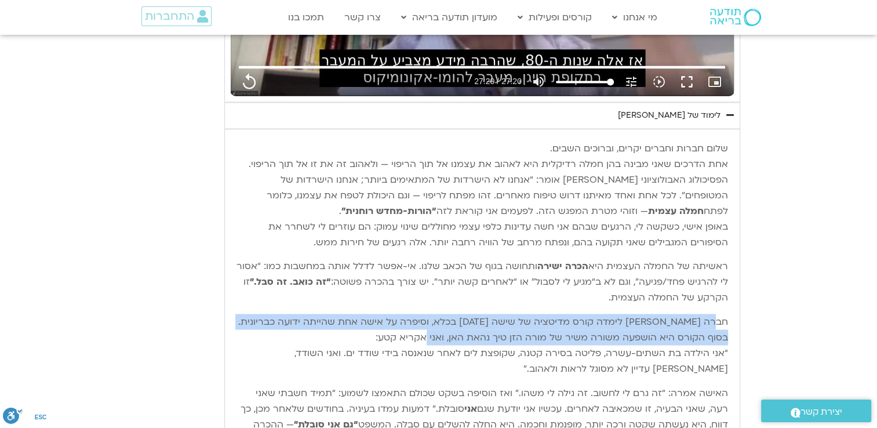
drag, startPoint x: 674, startPoint y: 179, endPoint x: 427, endPoint y: 216, distance: 249.6
click at [427, 313] on p "חברה [PERSON_NAME] לימדה קורס מדיטציה של שישה [DATE] בכלא, וסיפרה על אישה אחת ש…" at bounding box center [481, 344] width 491 height 63
drag, startPoint x: 427, startPoint y: 216, endPoint x: 445, endPoint y: 221, distance: 18.7
click at [445, 313] on p "חברה [PERSON_NAME] לימדה קורס מדיטציה של שישה [DATE] בכלא, וסיפרה על אישה אחת ש…" at bounding box center [481, 344] width 491 height 63
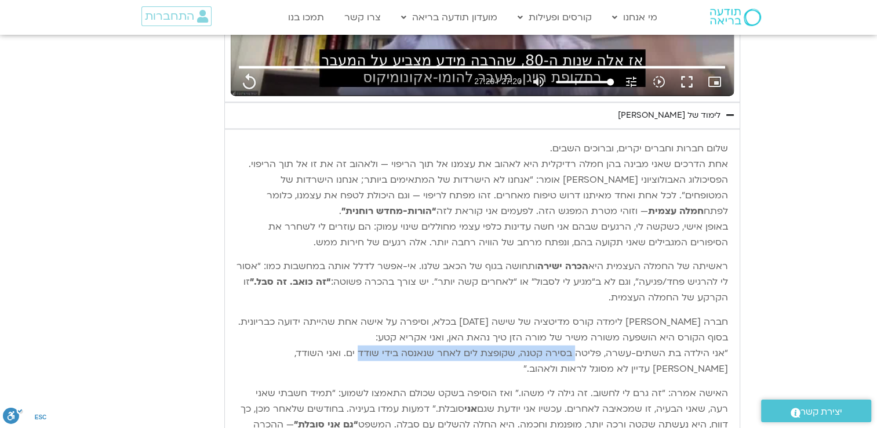
drag, startPoint x: 577, startPoint y: 236, endPoint x: 364, endPoint y: 244, distance: 213.4
click at [364, 313] on p "חברה [PERSON_NAME] לימדה קורס מדיטציה של שישה [DATE] בכלא, וסיפרה על אישה אחת ש…" at bounding box center [481, 344] width 491 height 63
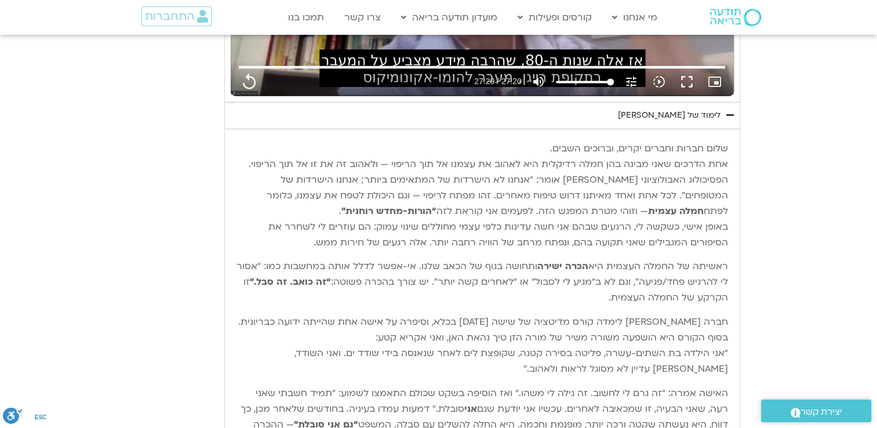
click at [623, 313] on p "חברה [PERSON_NAME] לימדה קורס מדיטציה של שישה [DATE] בכלא, וסיפרה על אישה אחת ש…" at bounding box center [481, 344] width 491 height 63
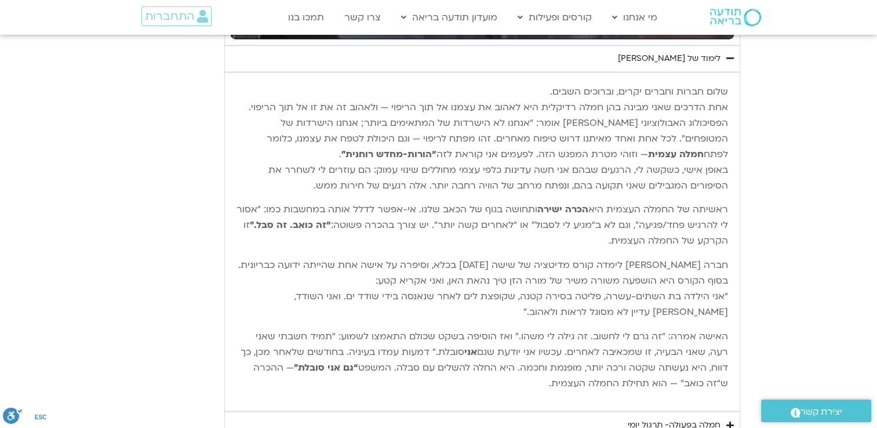
scroll to position [6324, 0]
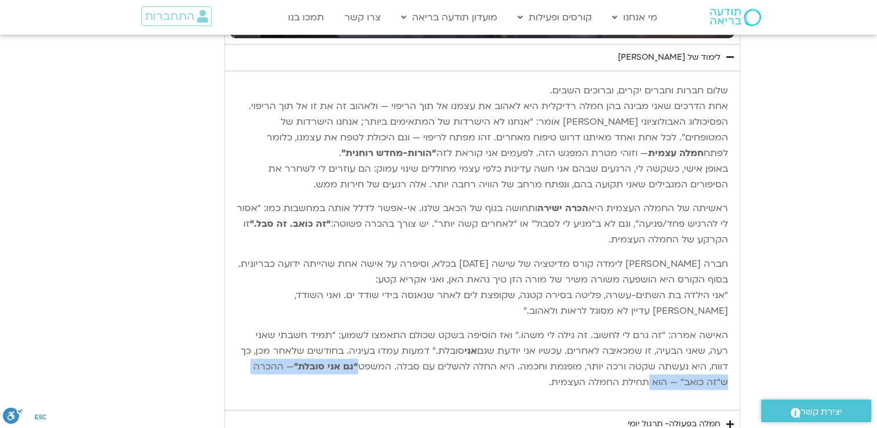
drag, startPoint x: 393, startPoint y: 250, endPoint x: 678, endPoint y: 274, distance: 286.0
click at [678, 274] on div "שלום חברות וחברים יקרים, וברוכים השבים. אחת הדרכים שאני מבינה בהן חמלה רדיקלית …" at bounding box center [481, 240] width 491 height 315
drag, startPoint x: 678, startPoint y: 274, endPoint x: 680, endPoint y: 309, distance: 34.8
click at [680, 416] on div "חמלה בפעולה- תרגול יומי" at bounding box center [673, 423] width 93 height 14
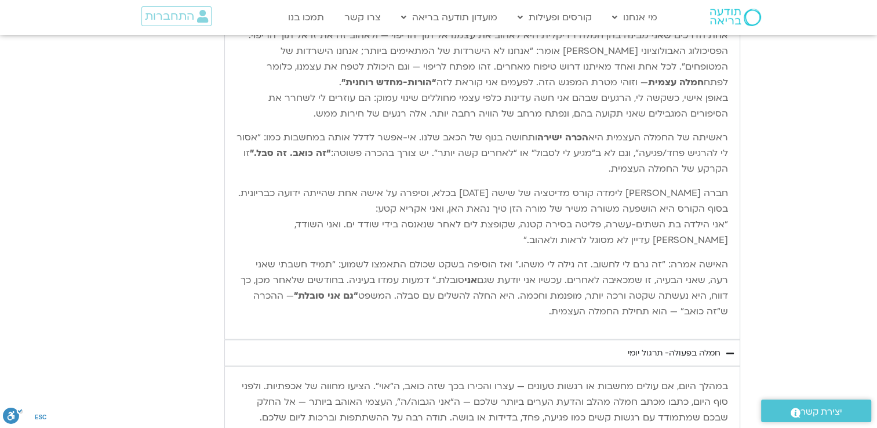
scroll to position [6440, 0]
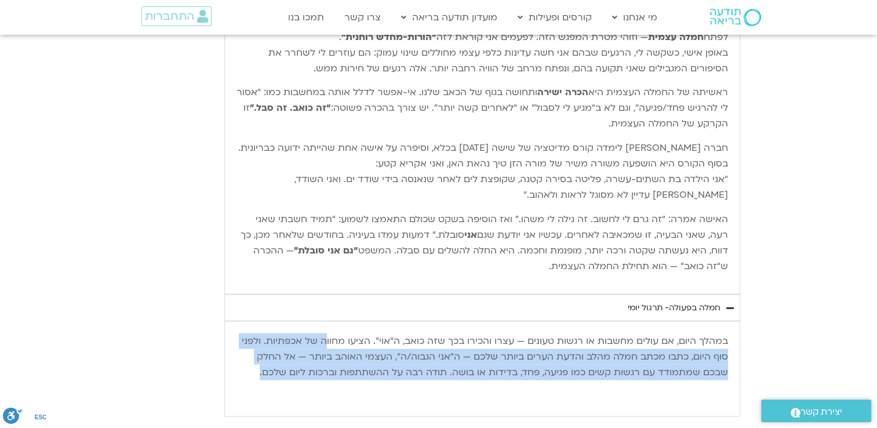
drag, startPoint x: 330, startPoint y: 222, endPoint x: 258, endPoint y: 256, distance: 79.0
click at [258, 333] on p "במהלך היום, אם עולים מחשבות או רגשות טעונים — עצרו והכירו בכך שזה כואב, ה“אוי”.…" at bounding box center [481, 356] width 491 height 47
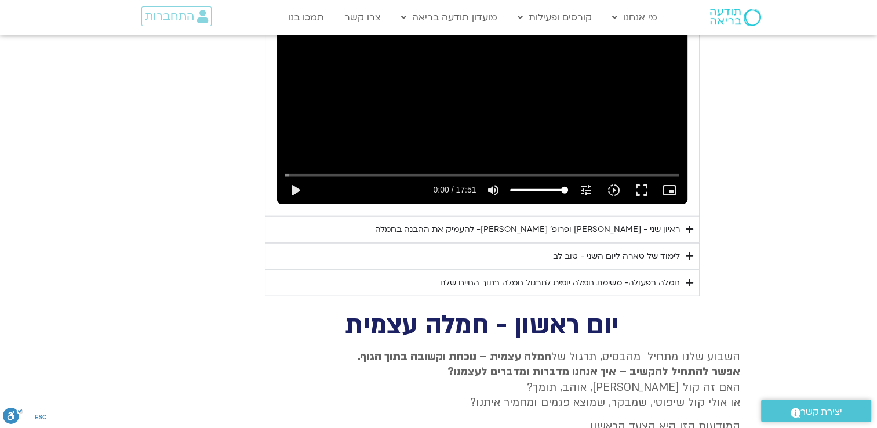
scroll to position [7019, 0]
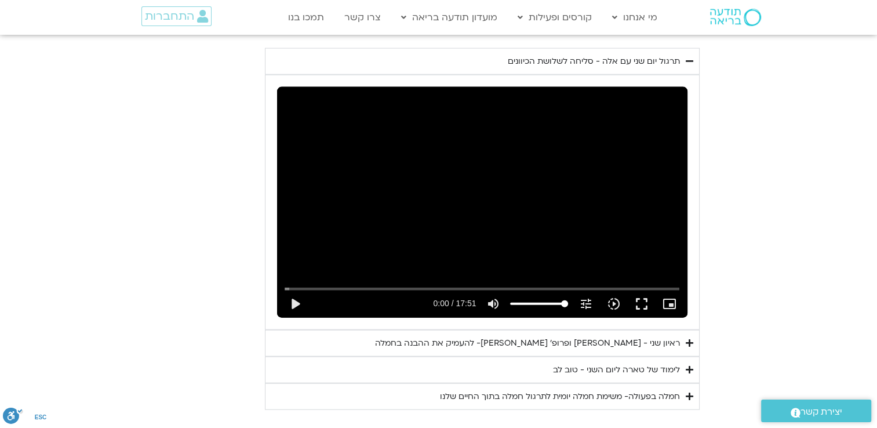
click at [658, 363] on div "לימוד של טארה ליום השני - טוב לב" at bounding box center [616, 370] width 127 height 14
click at [578, 336] on div "ראיון שני - [PERSON_NAME] ופרופ׳ [PERSON_NAME]- להעמיק את ההבנה בחמלה" at bounding box center [527, 343] width 305 height 14
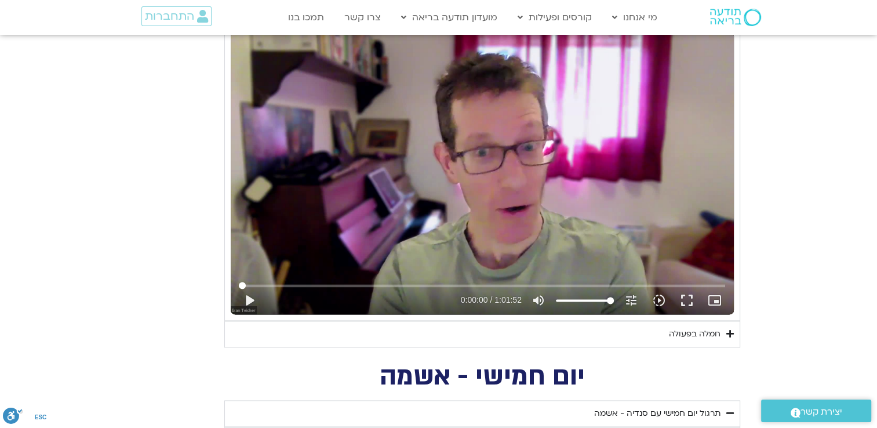
scroll to position [1631, 0]
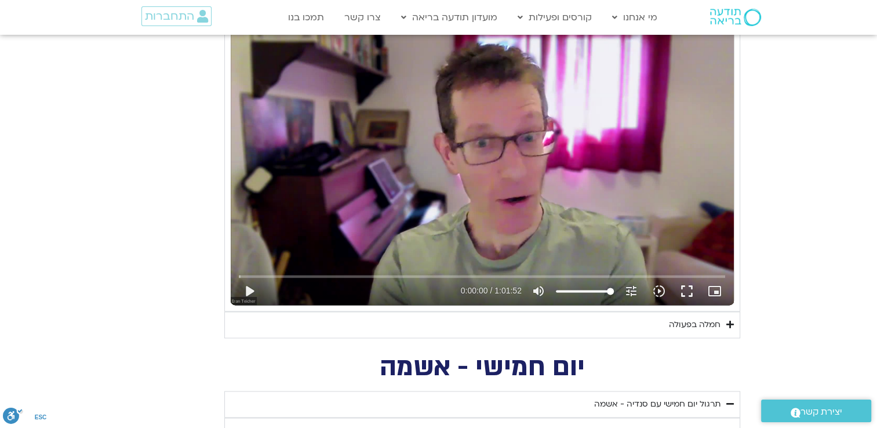
click at [688, 324] on div "חמלה בפעולה" at bounding box center [695, 324] width 52 height 14
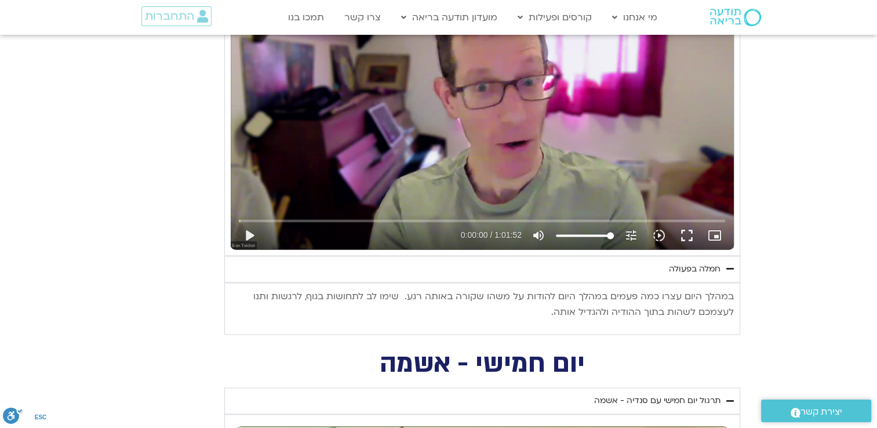
scroll to position [1458, 0]
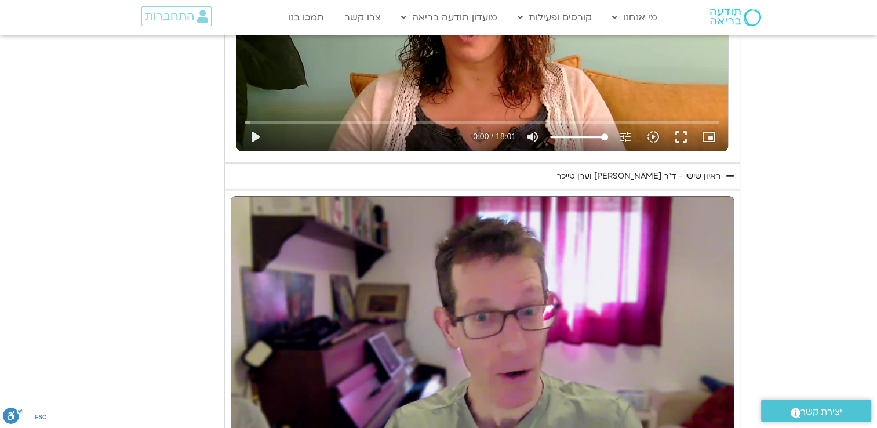
click at [674, 169] on div "ראיון שישי - ד"ר [PERSON_NAME] וערן טייכר" at bounding box center [638, 176] width 164 height 14
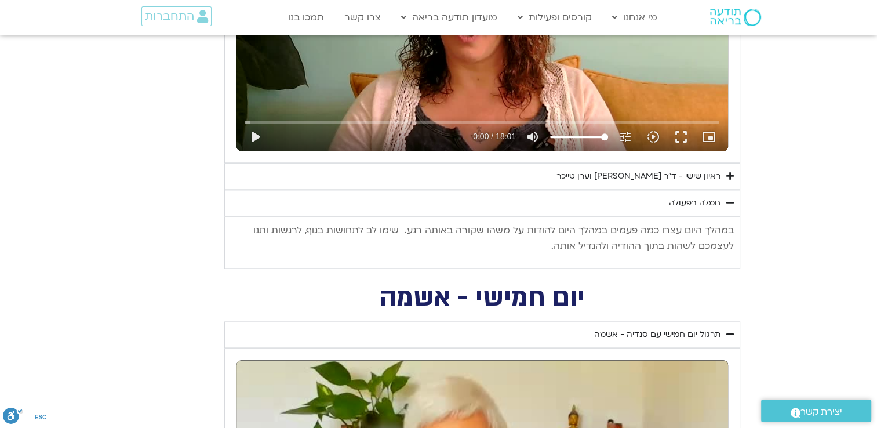
click at [674, 169] on div "ראיון שישי - ד"ר [PERSON_NAME] וערן טייכר" at bounding box center [638, 176] width 164 height 14
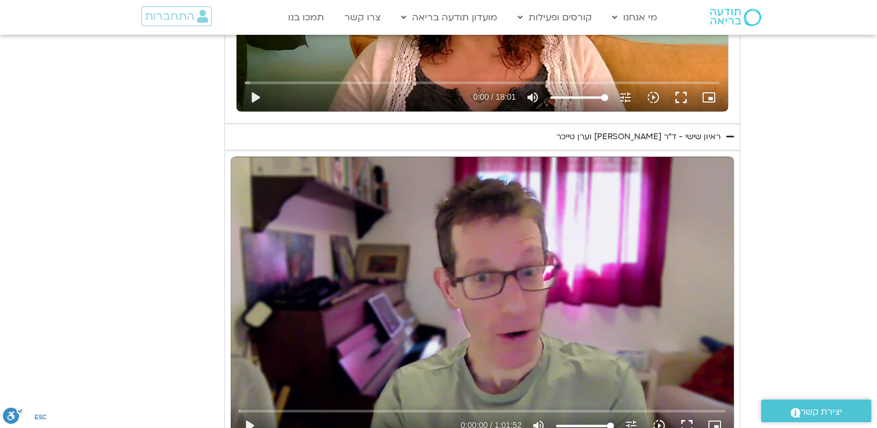
scroll to position [1573, 0]
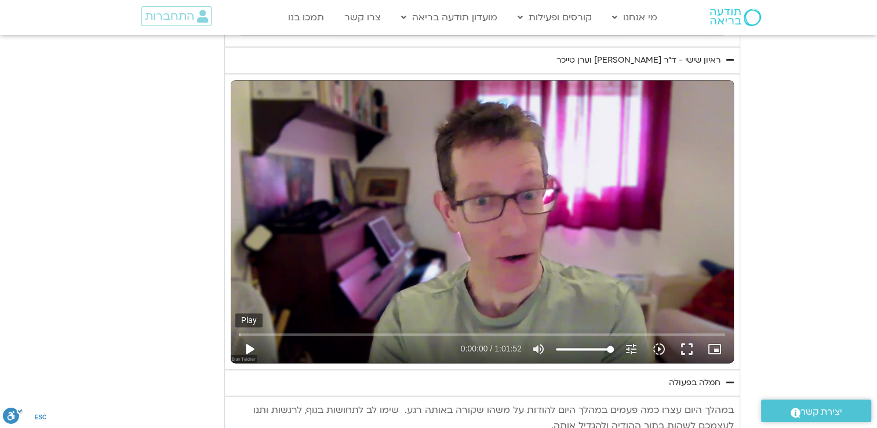
click at [252, 348] on button "play_arrow" at bounding box center [249, 349] width 28 height 28
click at [682, 345] on button "fullscreen" at bounding box center [687, 349] width 28 height 28
click at [387, 186] on div "Skip Ad 3:09 pause 0:07:49 / 1:01:52 volume_up Mute tune Resolution Auto 720p s…" at bounding box center [482, 221] width 503 height 283
click at [448, 181] on div "Skip Ad 3:09 play_arrow 0:07:50 / 1:01:52 volume_up Mute tune Resolution Auto 7…" at bounding box center [482, 221] width 503 height 283
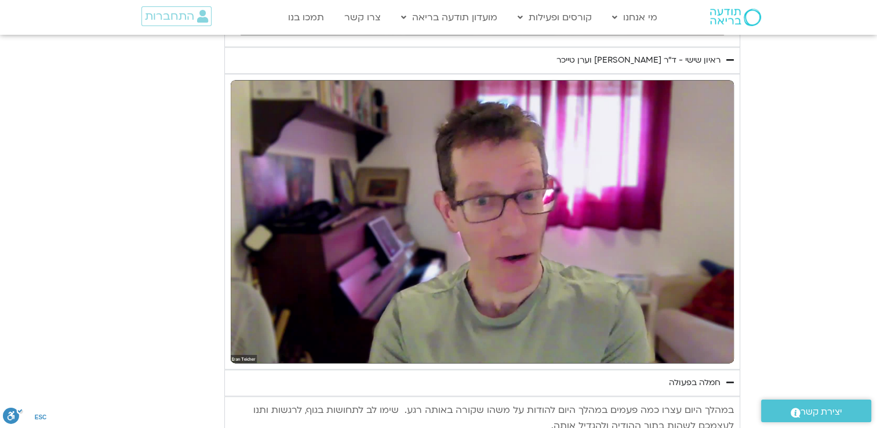
click at [499, 258] on div "Skip Ad 43:42 pause 0:11:46 / 1:01:52 volume_up Mute tune Resolution Auto 720p …" at bounding box center [482, 221] width 503 height 283
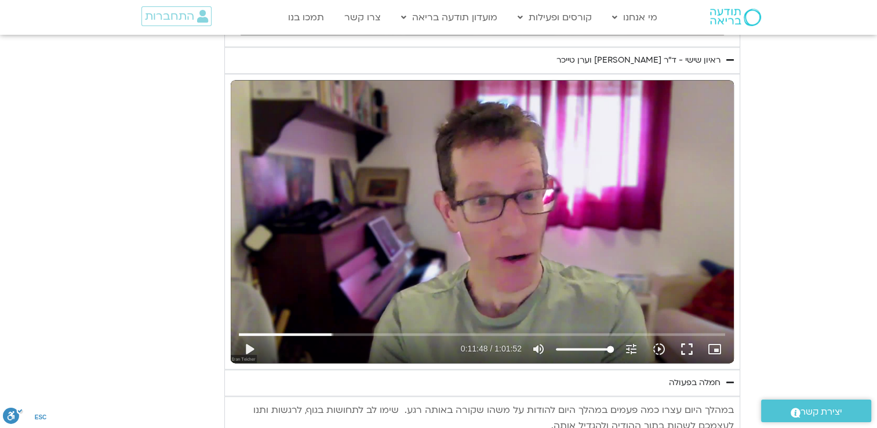
click at [464, 249] on div "Skip Ad 43:42 play_arrow 0:11:48 / 1:01:52 volume_up Mute tune Resolution Auto …" at bounding box center [482, 221] width 503 height 283
click at [457, 223] on div "Skip Ad 40:16 pause 0:20:00 / 1:01:52 volume_up Mute tune Resolution Auto 720p …" at bounding box center [482, 221] width 503 height 283
click at [474, 229] on div "Skip Ad 40:16 play_arrow 0:20:00 / 1:01:52 volume_up Mute tune Resolution Auto …" at bounding box center [482, 221] width 503 height 283
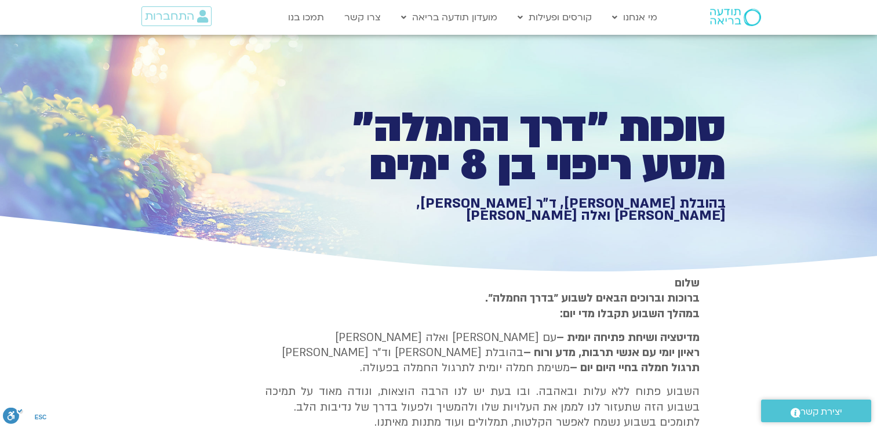
type input "1139.36"
type input "3320.68"
type input "851.4"
type input "1640.5"
type input "1139.36"
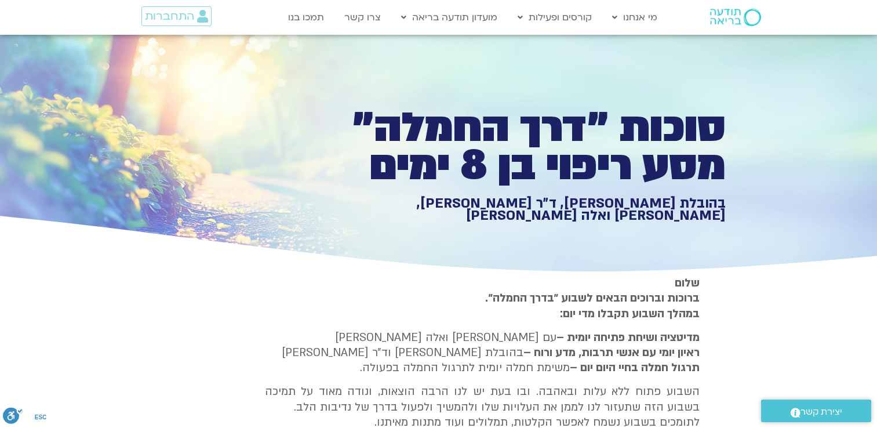
type input "3320.68"
type input "851.4"
type input "1640.5"
type input "1139.36"
type input "3320.68"
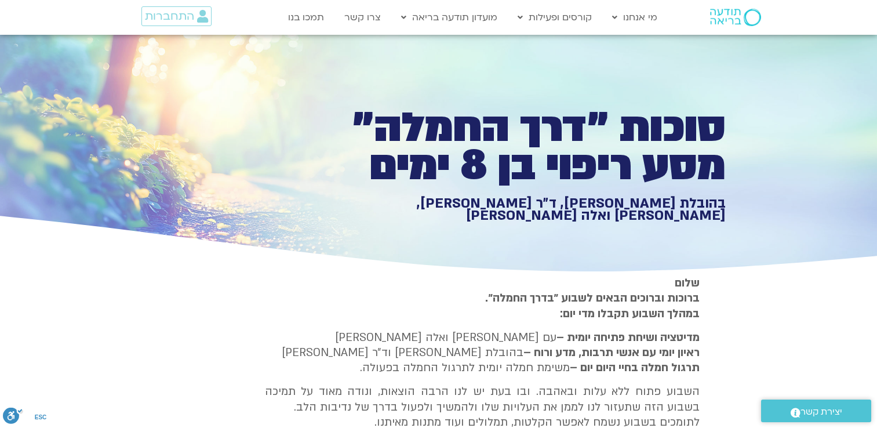
type input "851.4"
type input "1640.5"
type input "1139.36"
type input "3320.68"
type input "851.4"
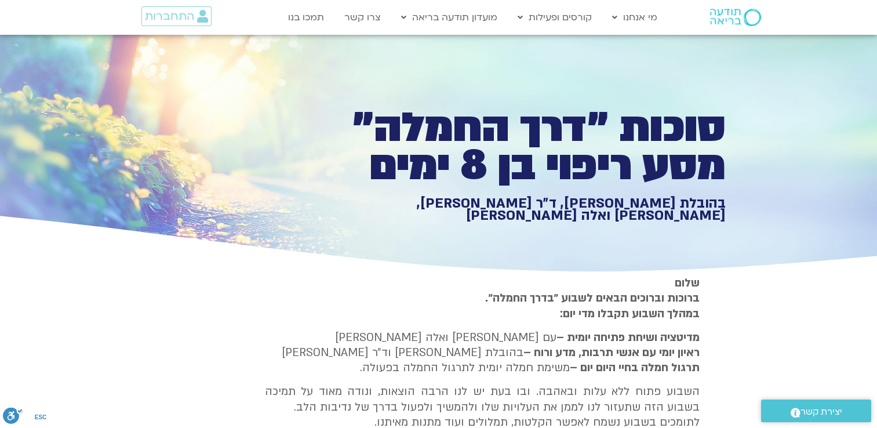
type input "1640.5"
type input "1139.36"
type input "3320.68"
type input "851.4"
type input "1640.5"
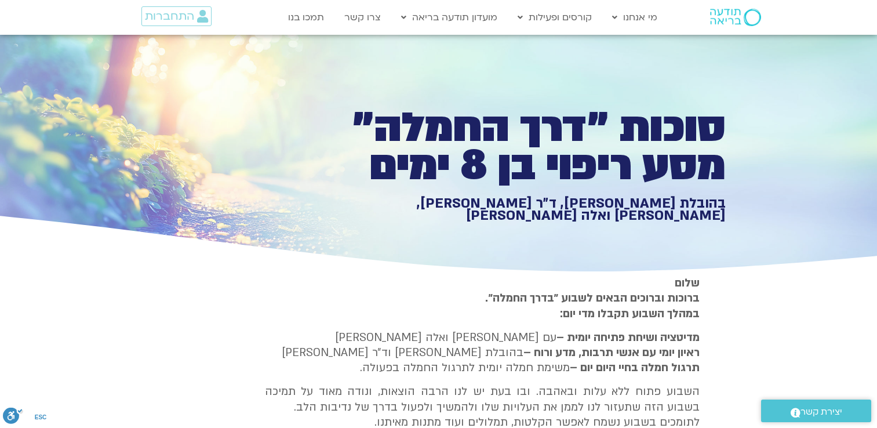
type input "1139.36"
type input "3320.68"
type input "851.4"
type input "1640.5"
type input "1139.36"
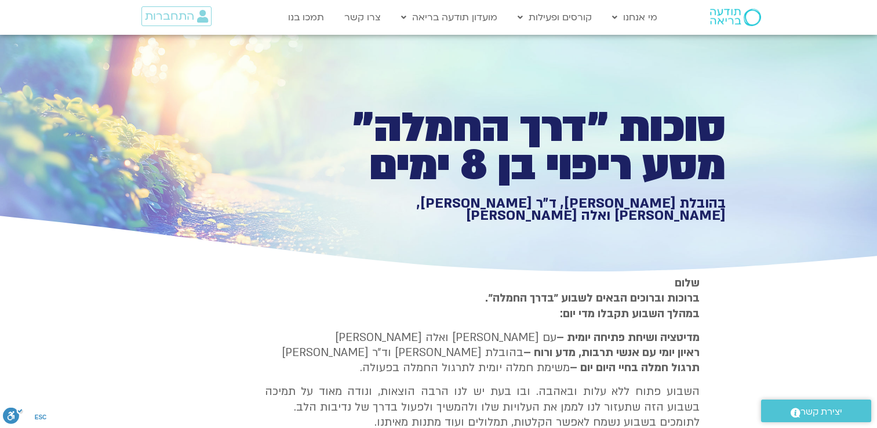
type input "3320.68"
type input "851.4"
type input "1640.5"
type input "1139.36"
type input "3320.68"
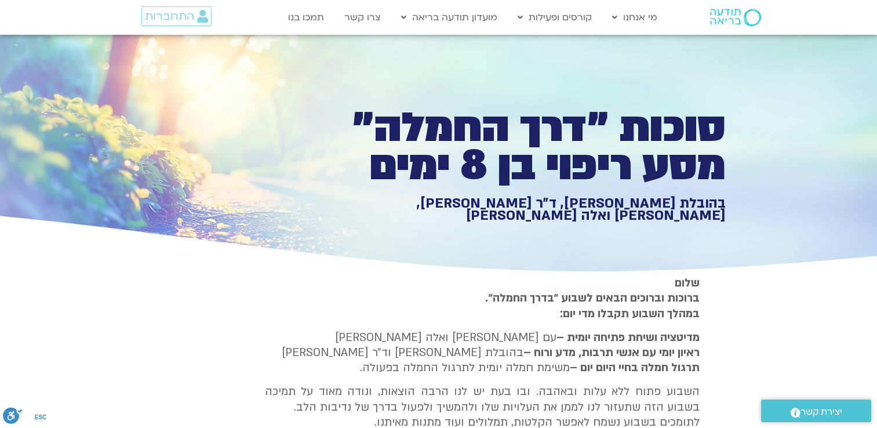
type input "851.4"
type input "1640.5"
type input "1139.36"
type input "3320.68"
type input "851.4"
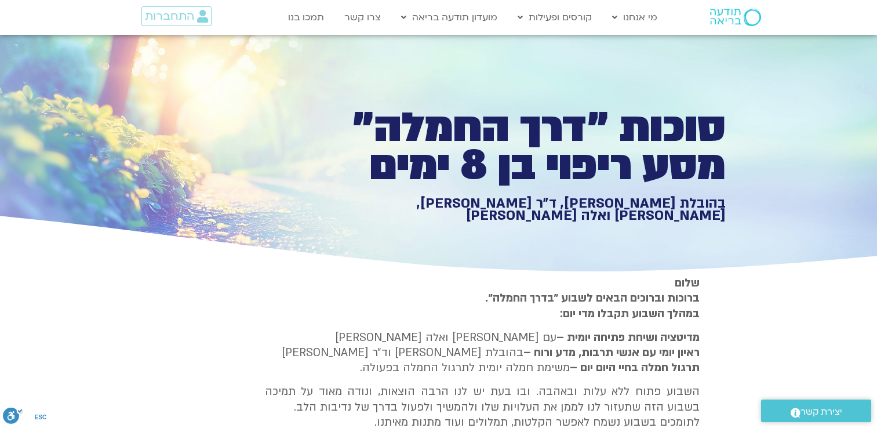
type input "1640.5"
type input "1139.36"
type input "3320.68"
type input "851.4"
type input "1640.5"
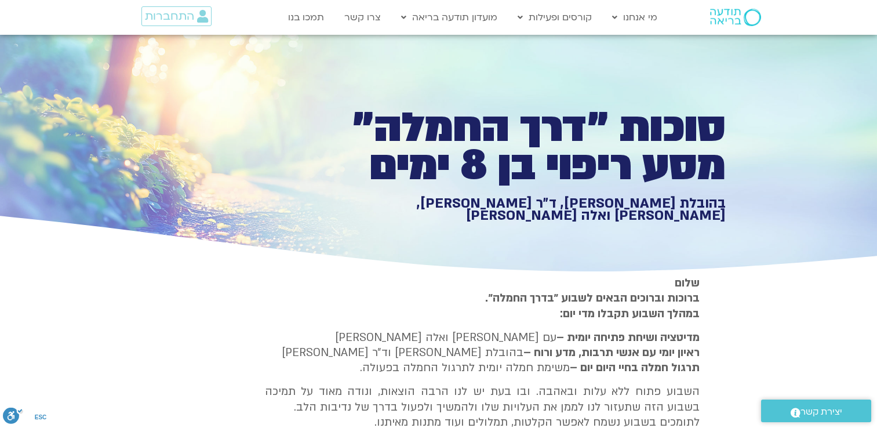
type input "1139.36"
type input "3320.68"
type input "851.4"
type input "1640.5"
type input "1139.36"
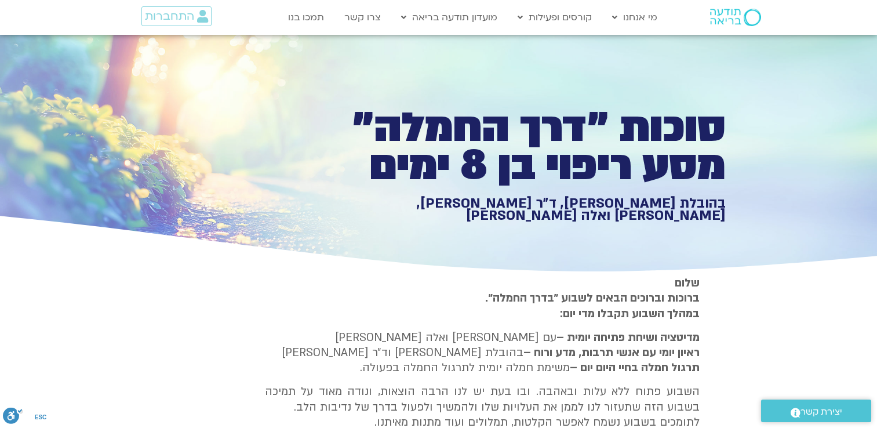
type input "3320.68"
type input "851.4"
type input "1640.5"
type input "1139.36"
type input "3320.68"
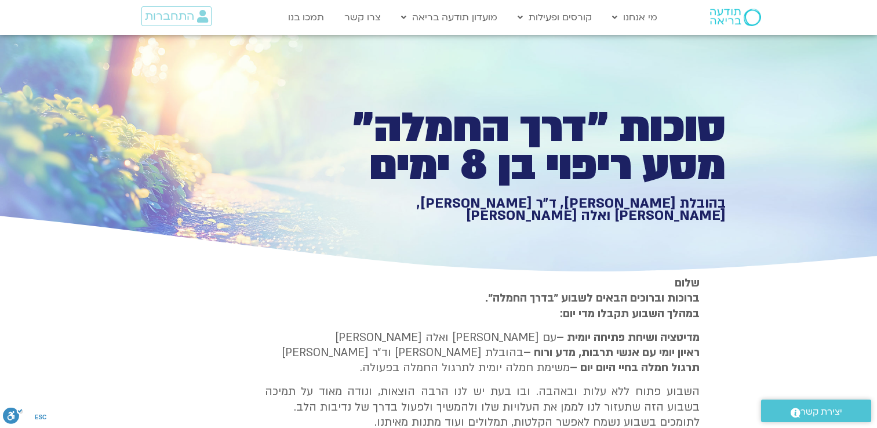
type input "851.4"
type input "1640.5"
type input "1139.36"
type input "3320.68"
type input "851.4"
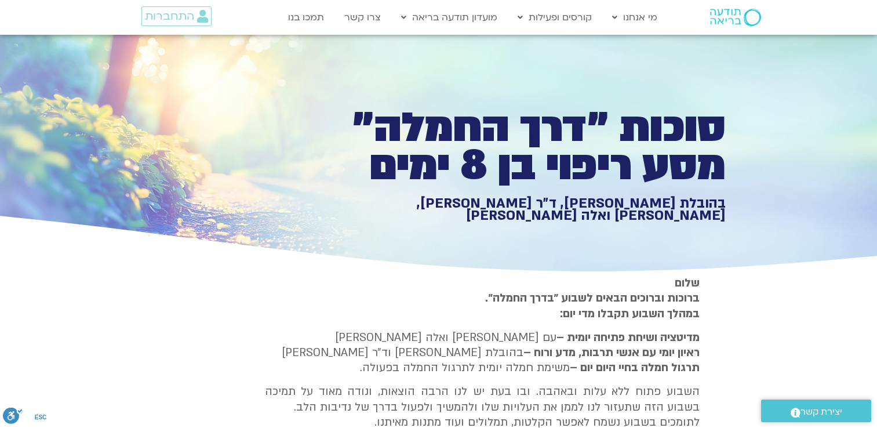
type input "1640.5"
type input "1139.36"
type input "3320.68"
type input "851.4"
type input "1640.5"
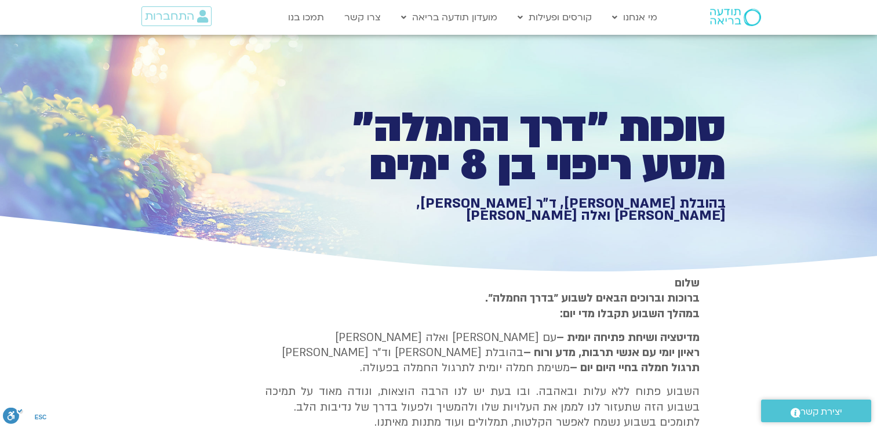
type input "1139.36"
type input "3320.68"
type input "851.4"
type input "1640.5"
type input "1139.36"
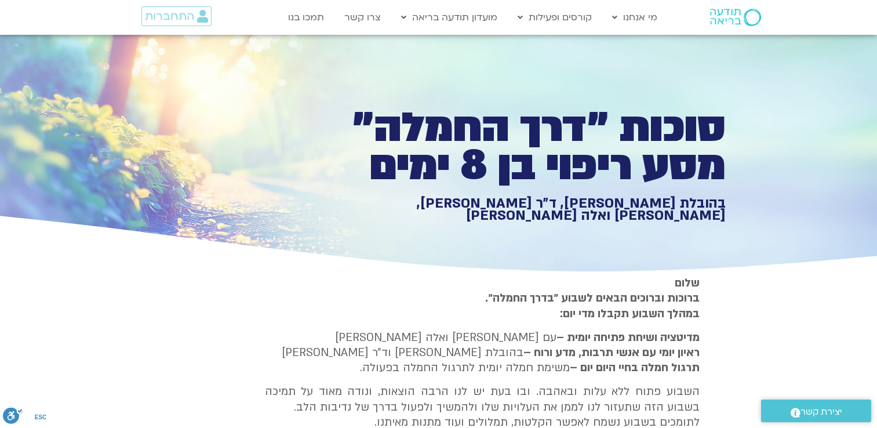
type input "3320.68"
type input "851.4"
type input "1640.5"
type input "1139.36"
type input "3320.68"
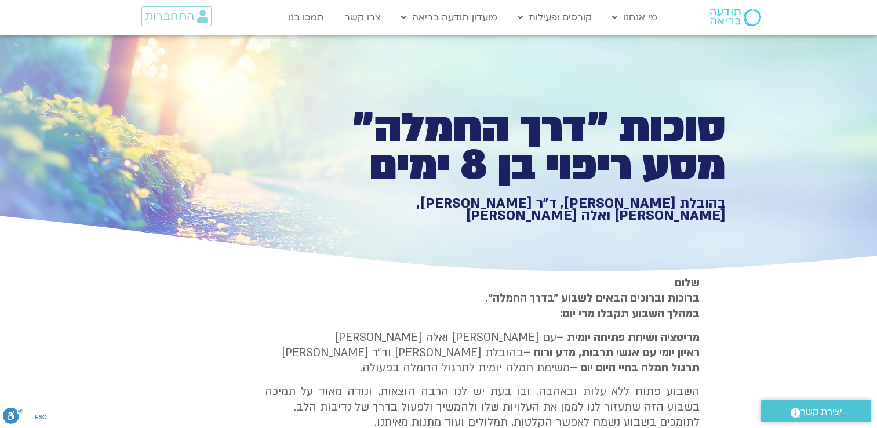
type input "851.4"
type input "1640.5"
type input "1139.36"
type input "3320.68"
type input "851.4"
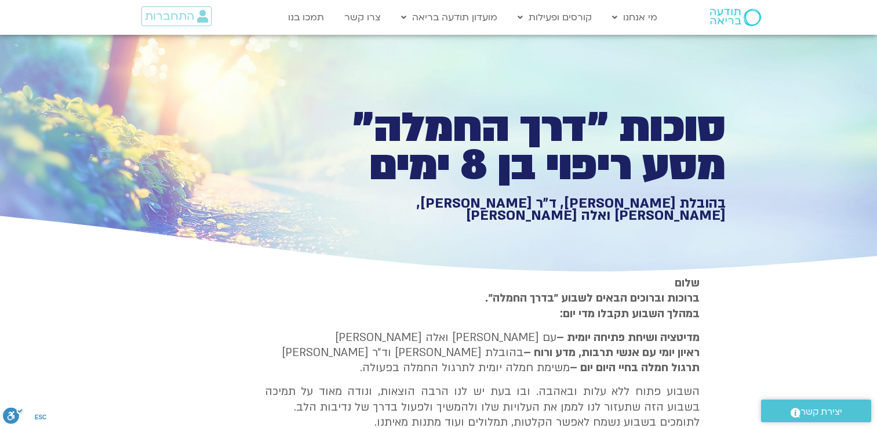
type input "1640.5"
type input "1139.36"
type input "3320.68"
type input "851.4"
type input "1640.5"
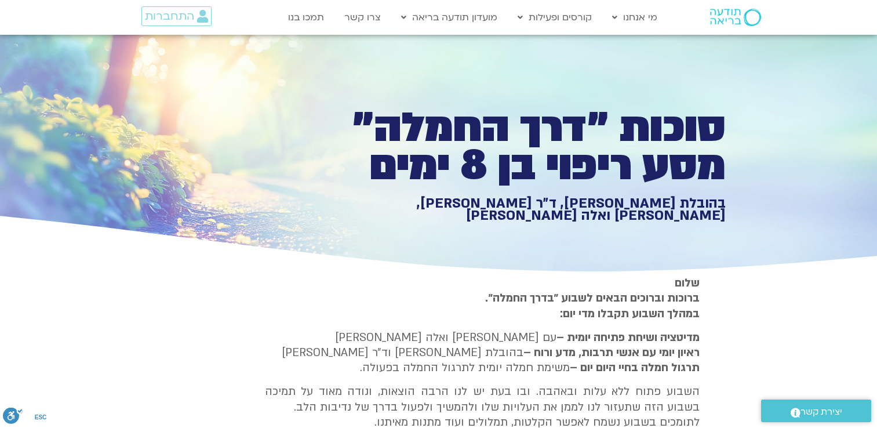
type input "1139.36"
type input "3320.68"
type input "851.4"
type input "1640.5"
type input "1139.36"
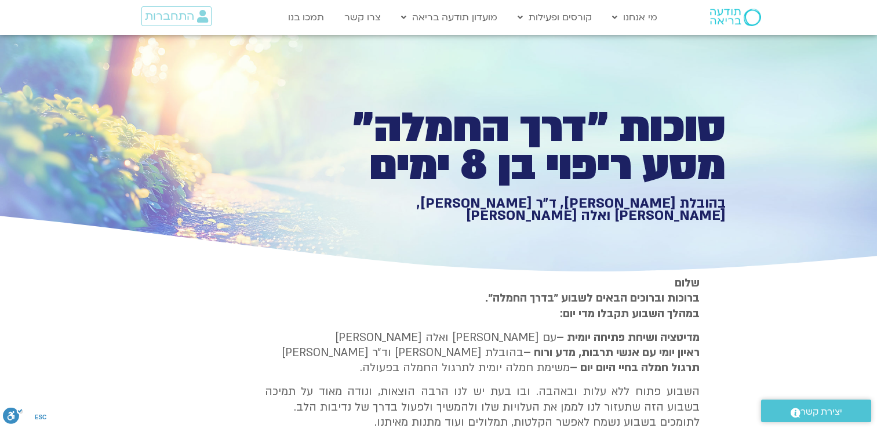
type input "3320.68"
type input "851.4"
type input "1640.5"
type input "1139.36"
type input "3320.68"
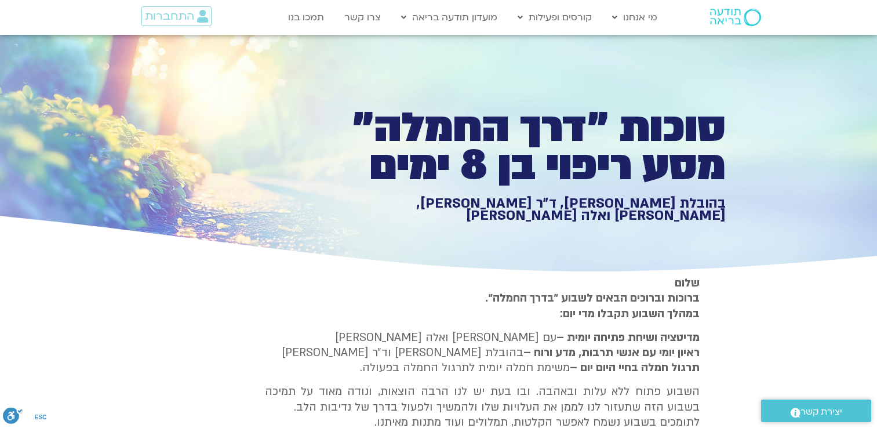
type input "851.4"
type input "1640.5"
type input "1139.36"
type input "3320.68"
type input "851.4"
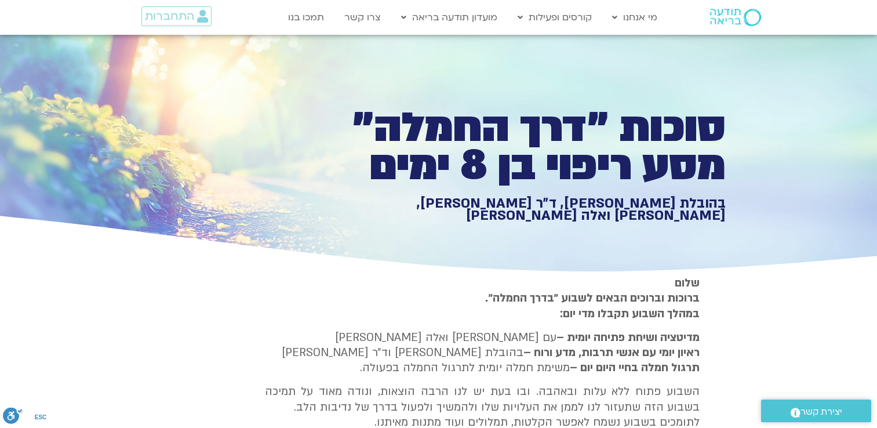
type input "1640.5"
type input "1139.36"
type input "3320.68"
type input "851.4"
type input "1640.5"
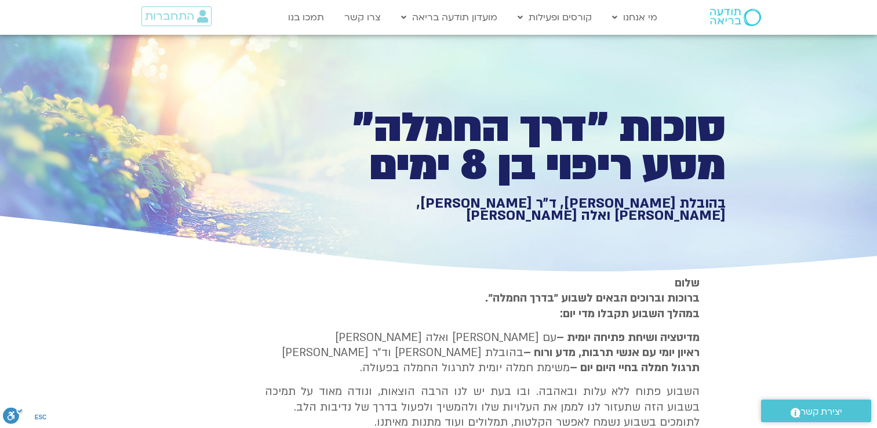
type input "1139.36"
type input "3320.68"
type input "851.4"
type input "1640.5"
type input "1139.36"
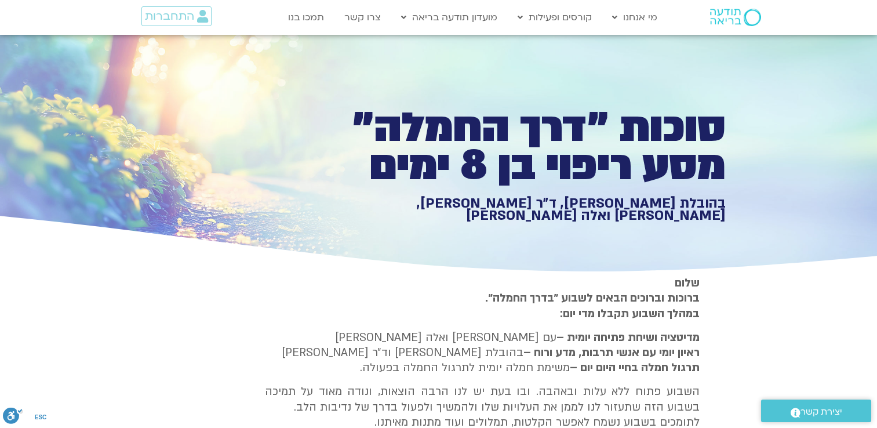
type input "3320.68"
type input "851.4"
type input "1640.5"
type input "1139.36"
type input "3320.68"
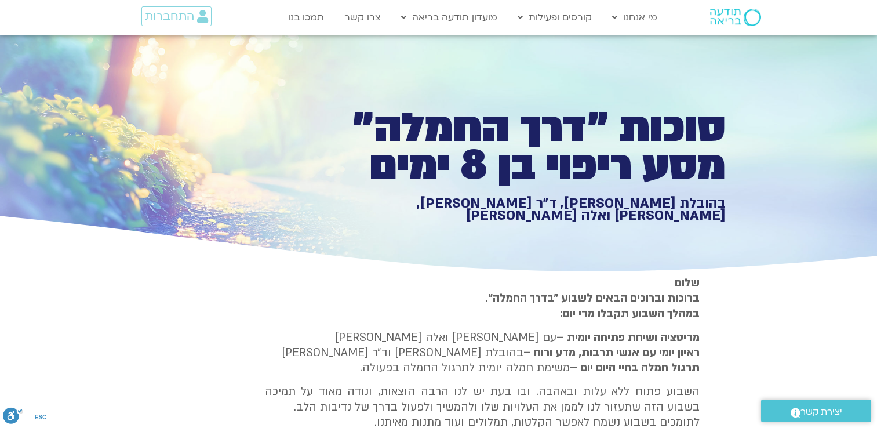
type input "851.4"
type input "1640.5"
type input "1139.36"
type input "3320.68"
type input "851.4"
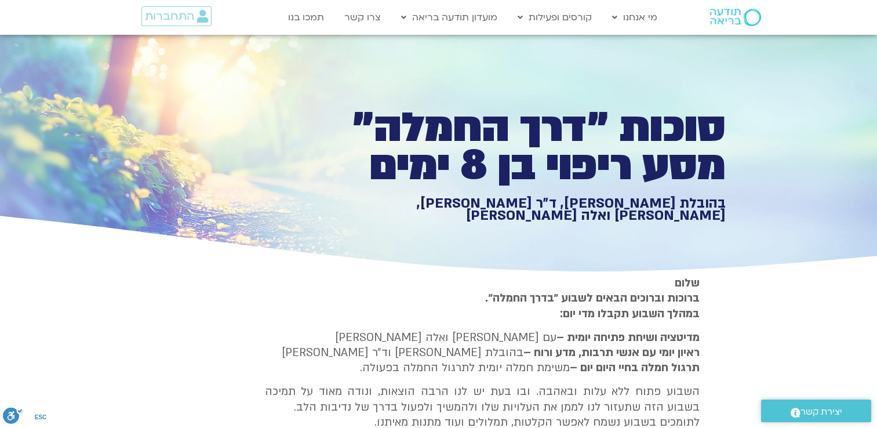
type input "1640.5"
type input "1139.36"
type input "3320.68"
type input "851.4"
type input "1640.5"
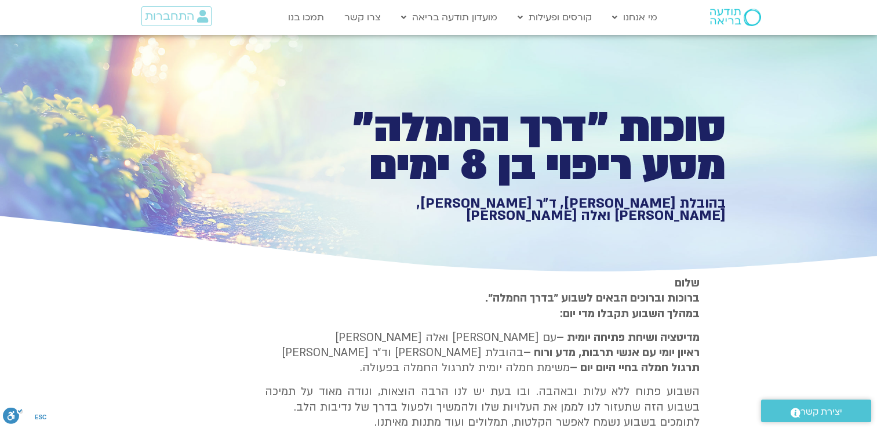
type input "1139.36"
type input "3320.68"
type input "851.4"
type input "1640.5"
type input "1139.36"
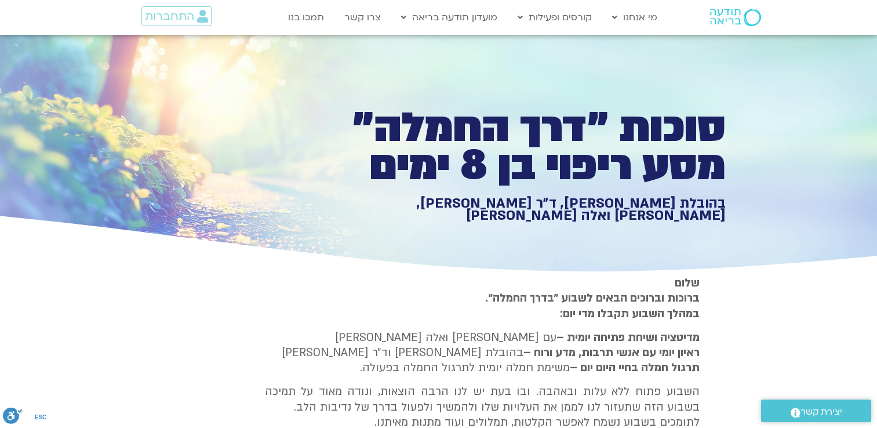
type input "3320.68"
type input "851.4"
type input "1640.5"
type input "1139.36"
type input "3320.68"
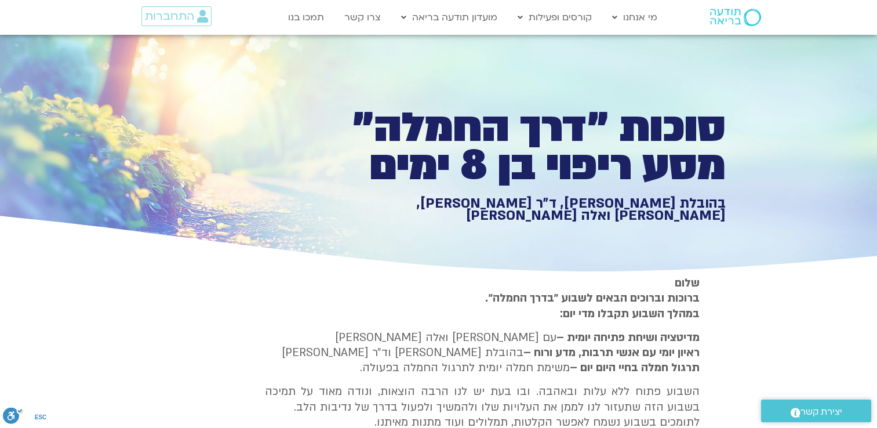
type input "851.4"
type input "1640.5"
type input "1139.36"
type input "3320.68"
type input "851.4"
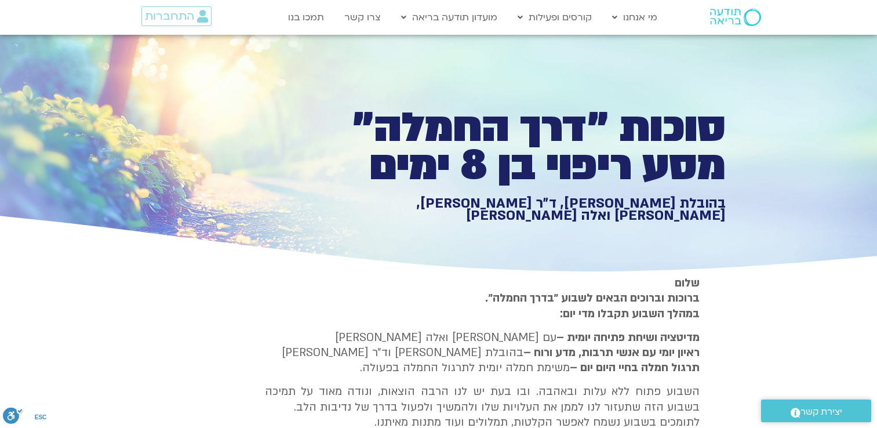
type input "1640.5"
type input "1139.36"
type input "3320.68"
type input "851.4"
type input "1640.5"
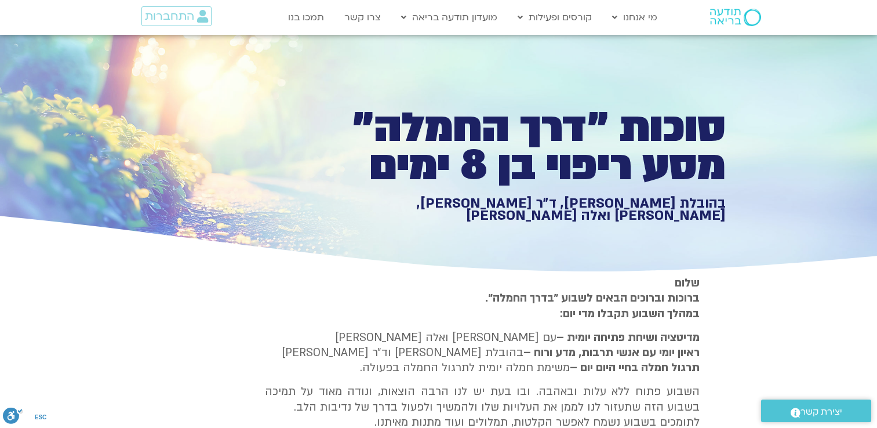
type input "1139.36"
type input "3320.68"
type input "851.4"
type input "1640.5"
type input "1139.36"
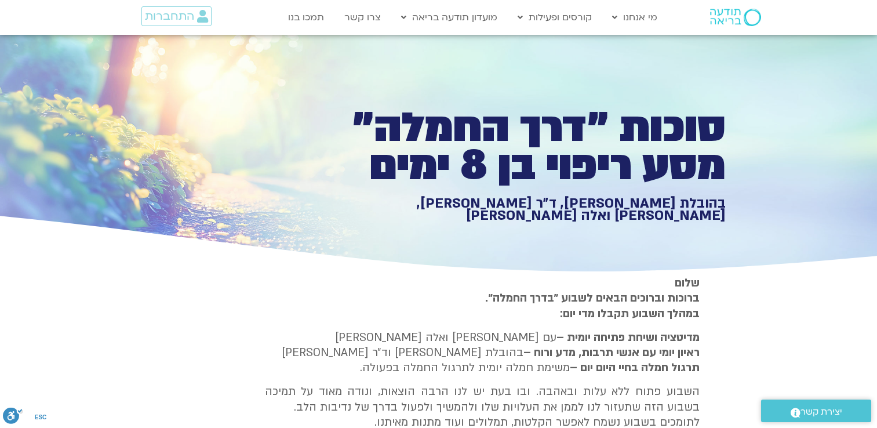
type input "3320.68"
type input "851.4"
type input "1640.5"
type input "1139.36"
type input "3320.68"
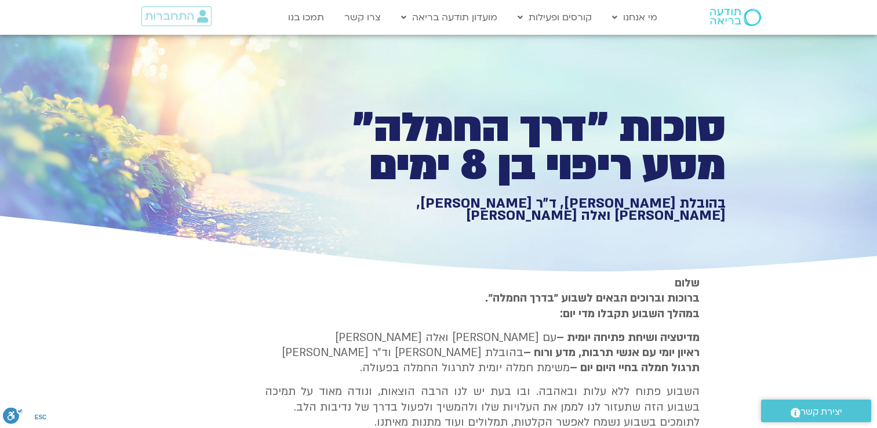
type input "851.4"
type input "1640.5"
type input "1139.36"
type input "3320.68"
type input "851.4"
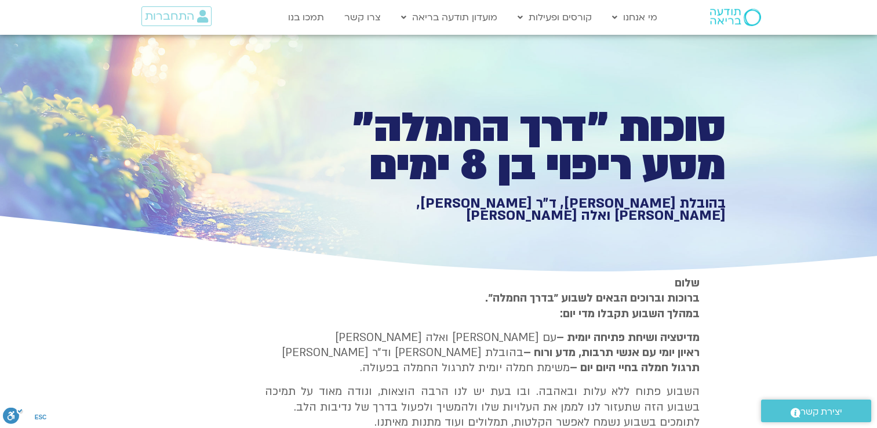
type input "1640.5"
type input "1139.36"
type input "3320.68"
type input "851.4"
type input "1640.5"
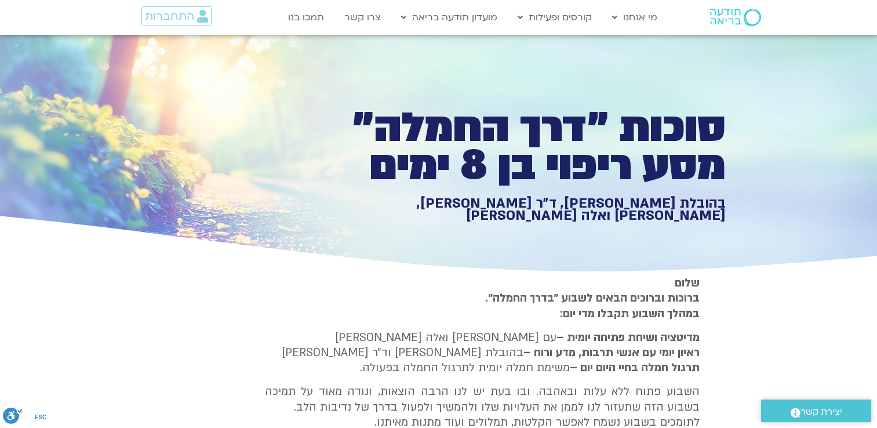
type input "1139.36"
type input "3320.68"
type input "851.4"
type input "1640.5"
type input "1139.36"
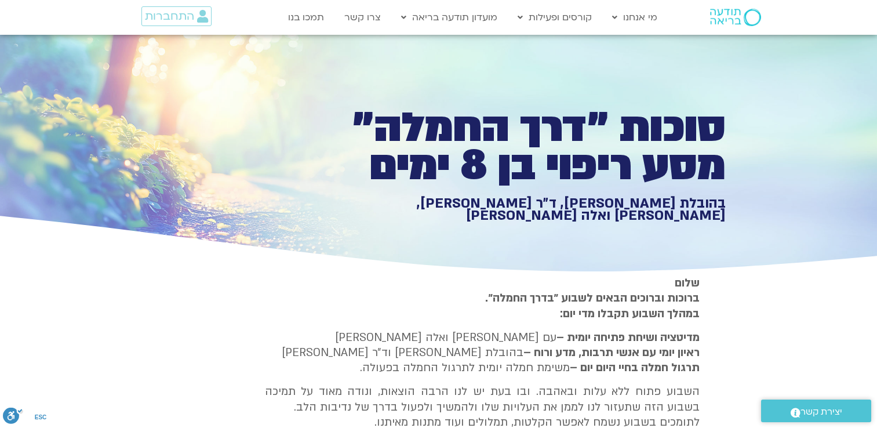
type input "3320.68"
type input "851.4"
type input "1640.5"
type input "1139.36"
type input "3320.68"
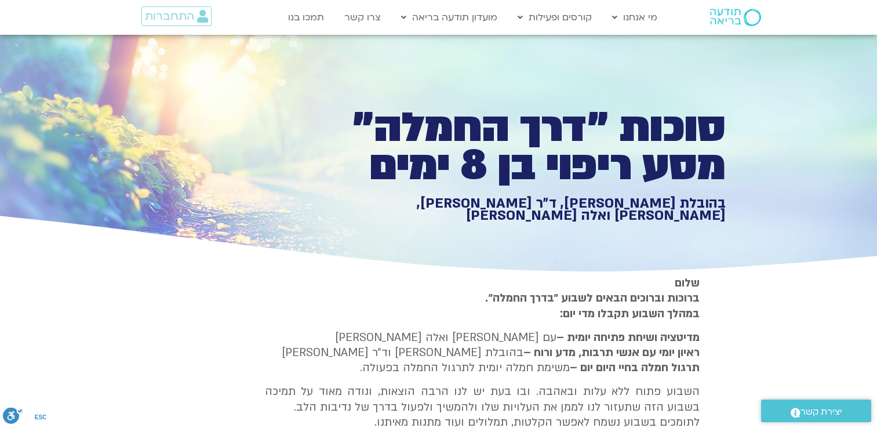
type input "851.4"
type input "1640.5"
type input "1139.36"
type input "3320.68"
type input "851.4"
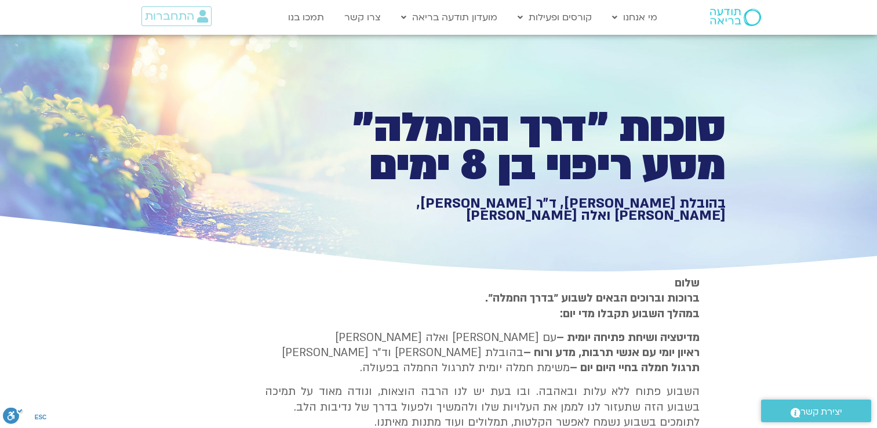
type input "1640.5"
type input "1139.36"
type input "3320.68"
type input "851.4"
type input "1640.5"
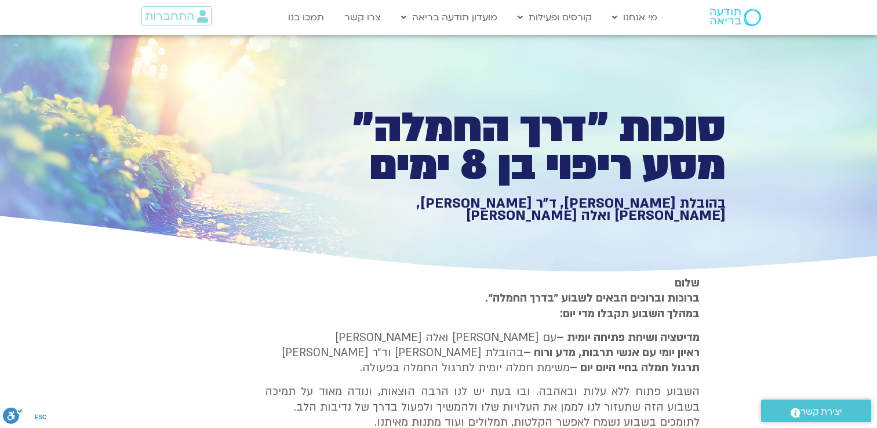
type input "1139.36"
type input "3320.68"
type input "851.4"
type input "1640.5"
type input "1139.36"
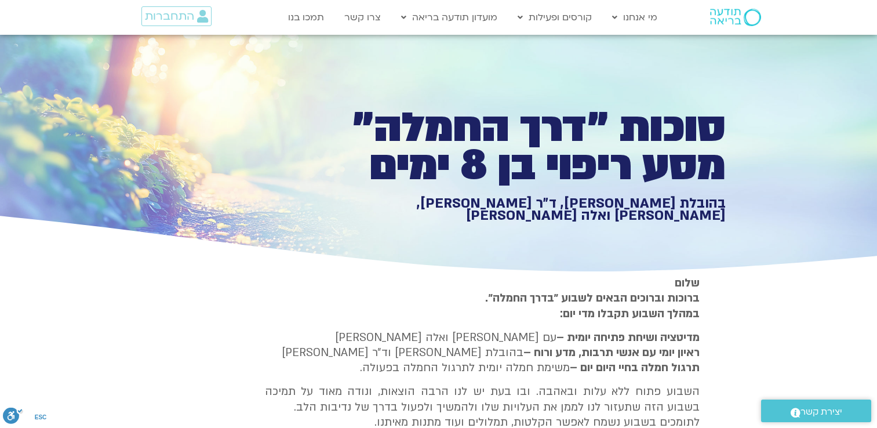
type input "3320.68"
type input "851.4"
type input "1640.5"
type input "1139.36"
type input "3320.68"
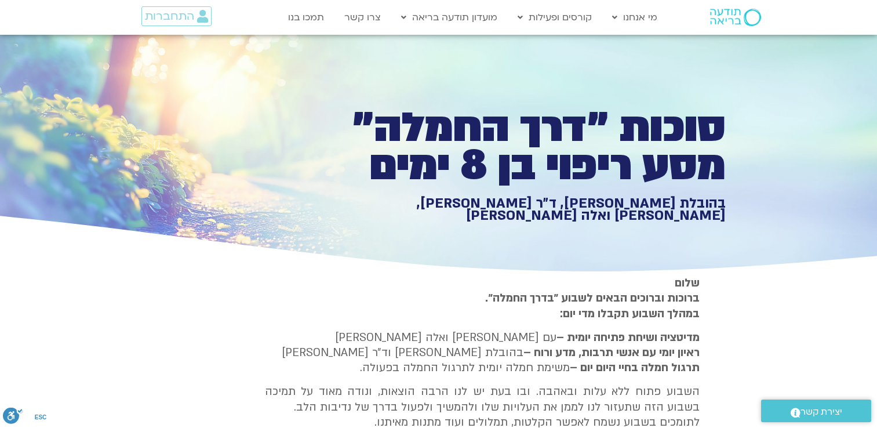
type input "851.4"
type input "1640.5"
type input "1139.36"
type input "3320.68"
type input "851.4"
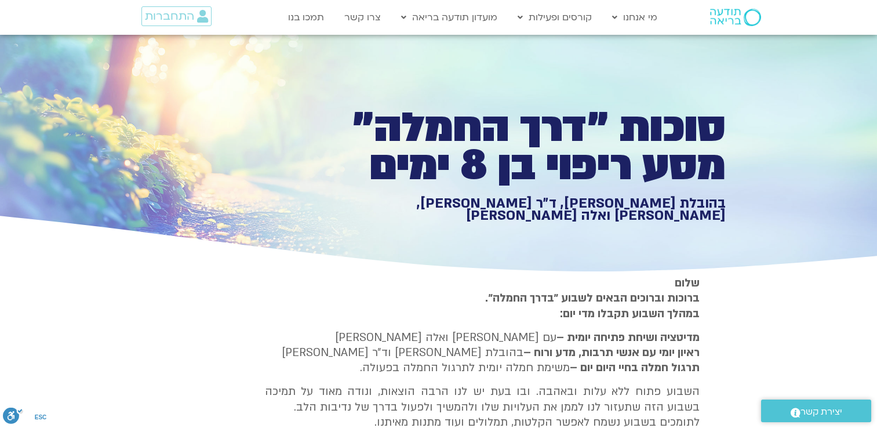
type input "1640.5"
type input "1139.36"
type input "3320.68"
type input "851.4"
type input "1640.5"
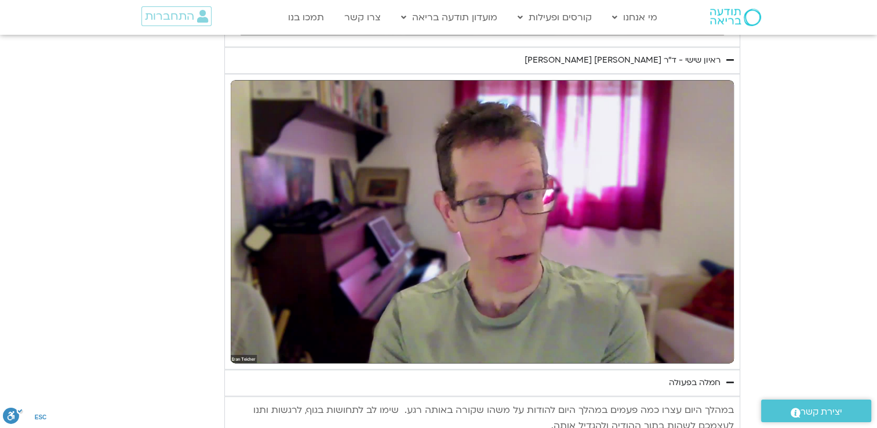
scroll to position [1573, 0]
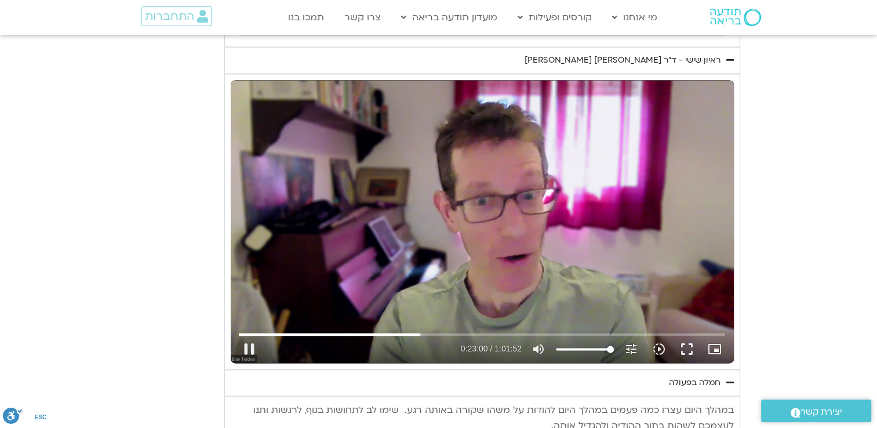
click at [521, 187] on div "Skip Ad 48:16 pause 0:23:00 / 1:01:52 volume_up Mute tune Resolution Auto 720p …" at bounding box center [482, 221] width 503 height 283
